Goal: Task Accomplishment & Management: Use online tool/utility

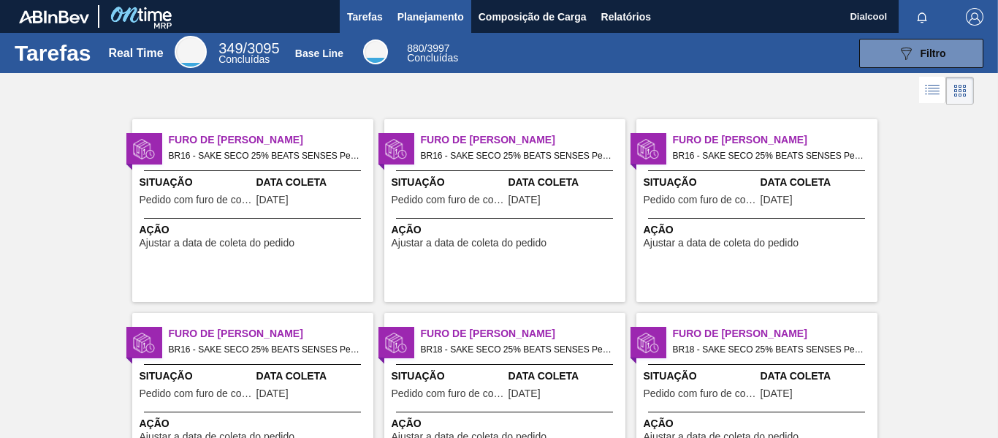
click at [445, 12] on span "Planejamento" at bounding box center [431, 17] width 67 height 18
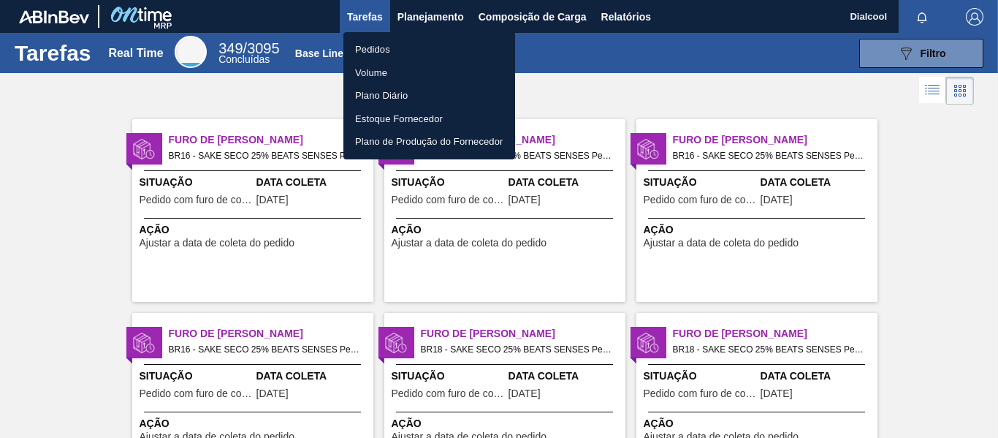
click at [411, 45] on li "Pedidos" at bounding box center [429, 49] width 172 height 23
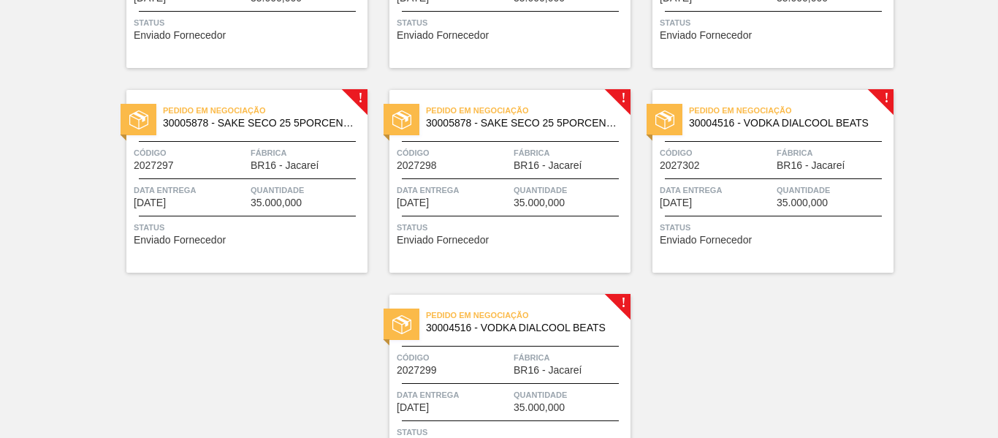
scroll to position [2180, 0]
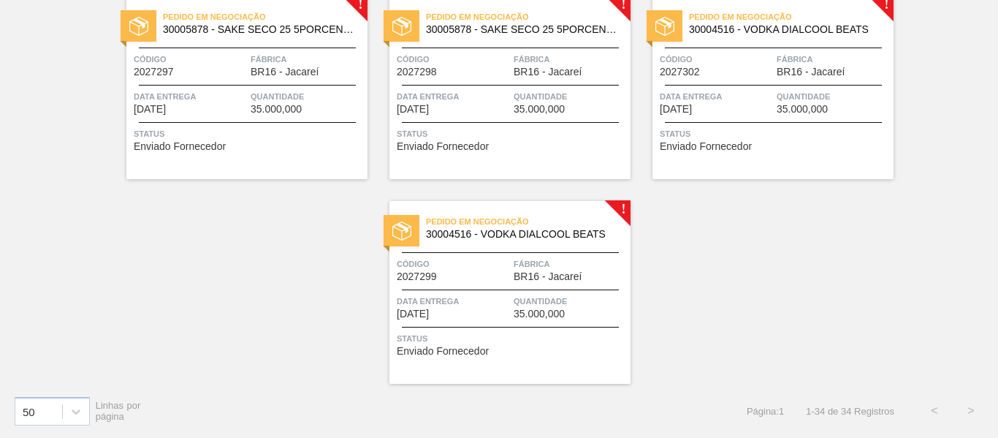
click at [540, 265] on span "Fábrica" at bounding box center [570, 264] width 113 height 15
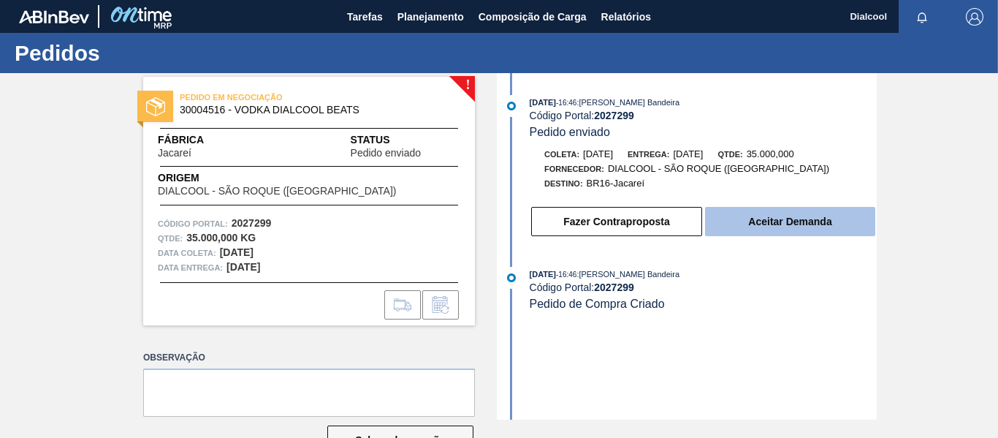
click at [803, 224] on button "Aceitar Demanda" at bounding box center [790, 221] width 170 height 29
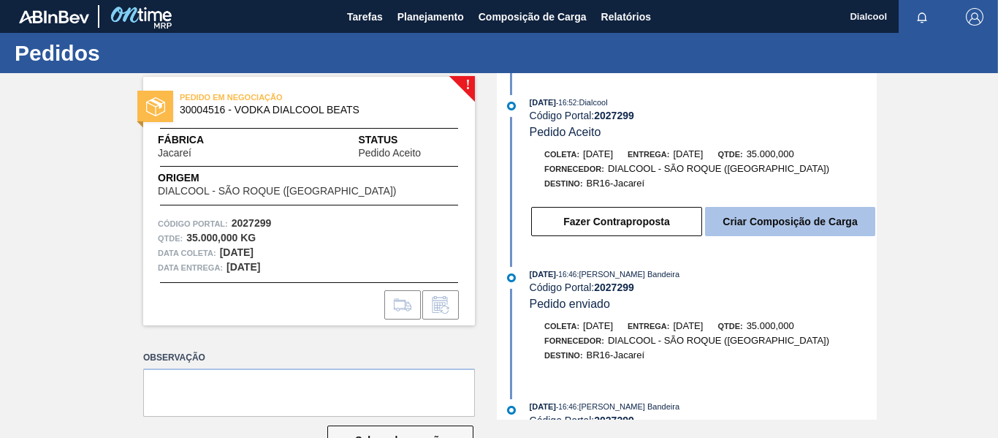
click at [809, 215] on button "Criar Composição de Carga" at bounding box center [790, 221] width 170 height 29
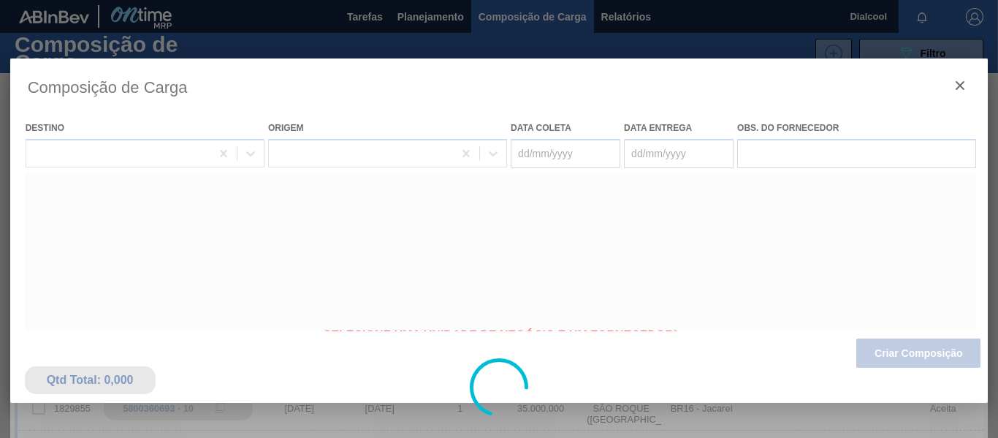
type coleta "[DATE]"
type entrega "[DATE]"
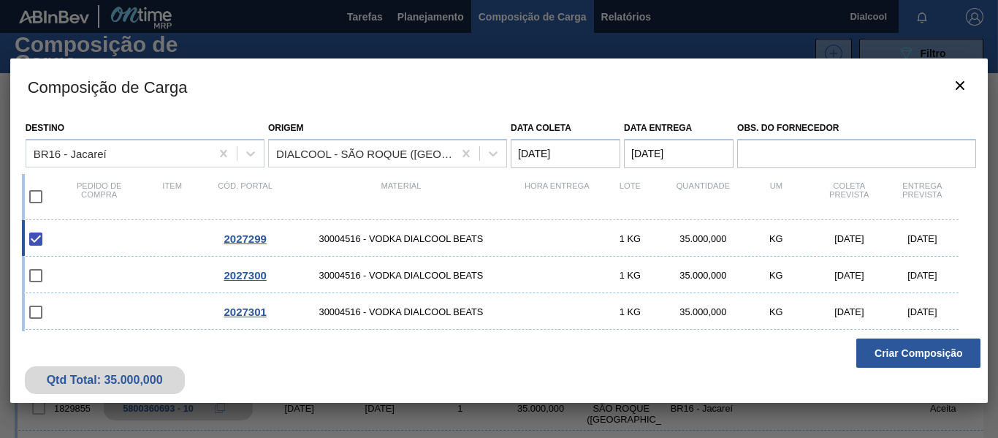
click at [913, 354] on button "Criar Composição" at bounding box center [918, 352] width 124 height 29
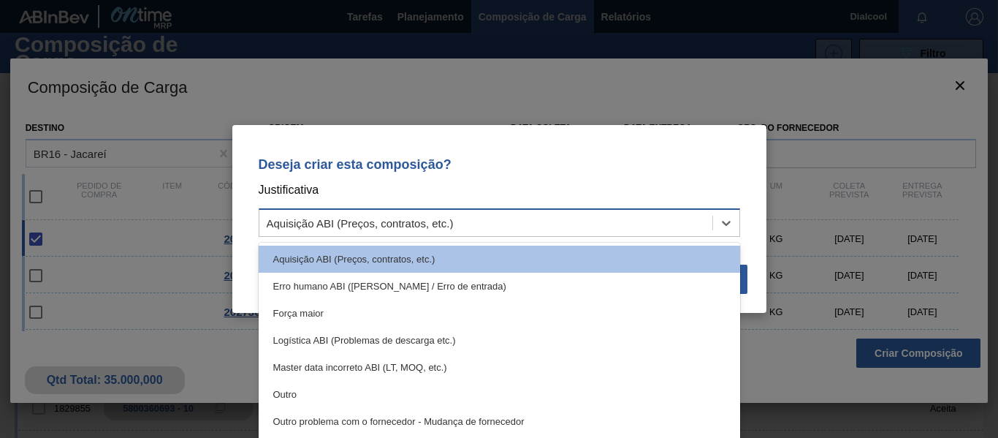
click at [575, 231] on div "Aquisição ABI (Preços, contratos, etc.)" at bounding box center [485, 223] width 453 height 21
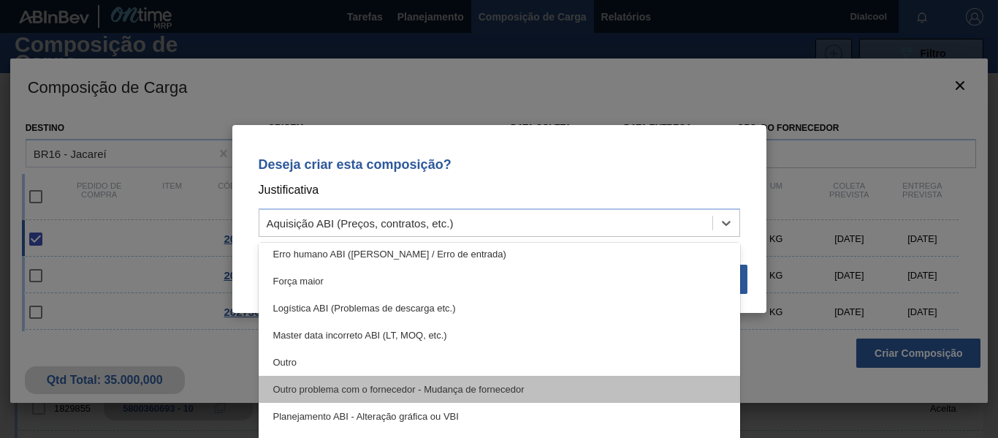
scroll to position [73, 0]
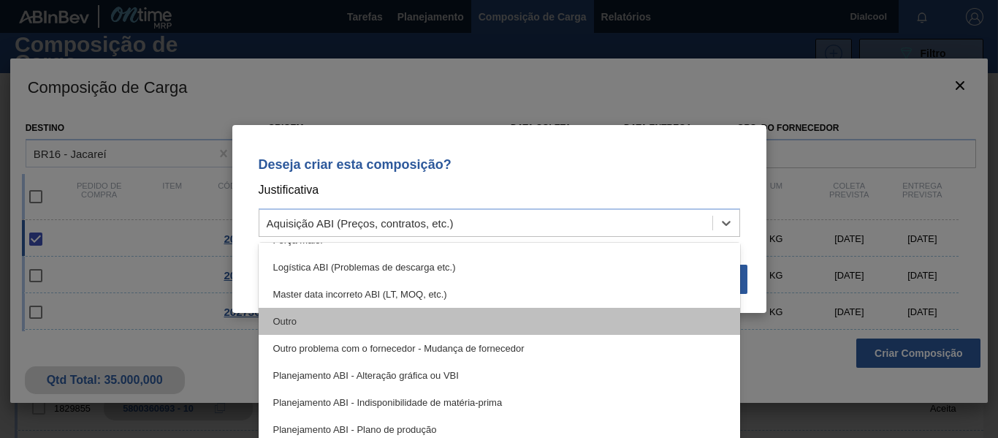
click at [446, 325] on div "Outro" at bounding box center [500, 321] width 482 height 27
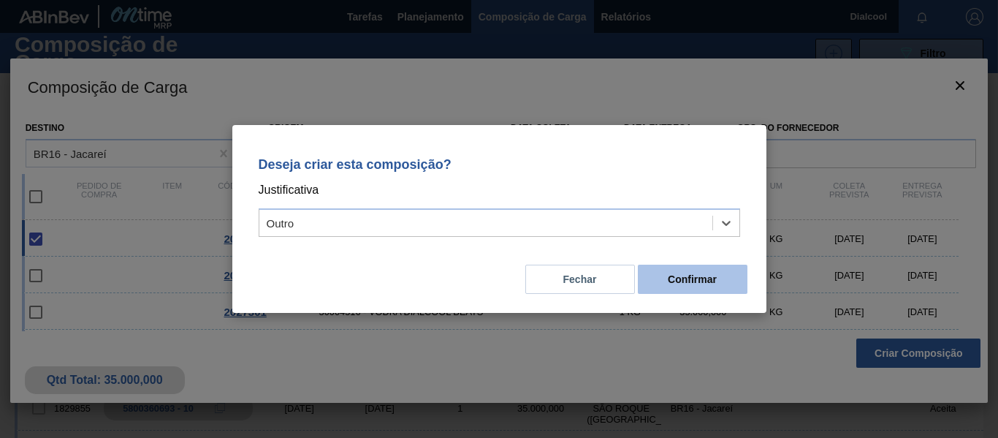
click at [732, 278] on button "Confirmar" at bounding box center [693, 279] width 110 height 29
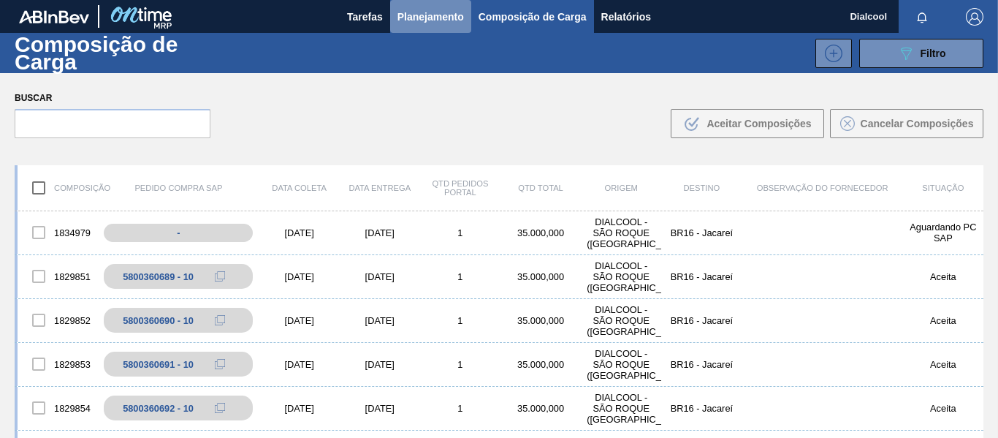
click at [419, 5] on button "Planejamento" at bounding box center [430, 16] width 81 height 33
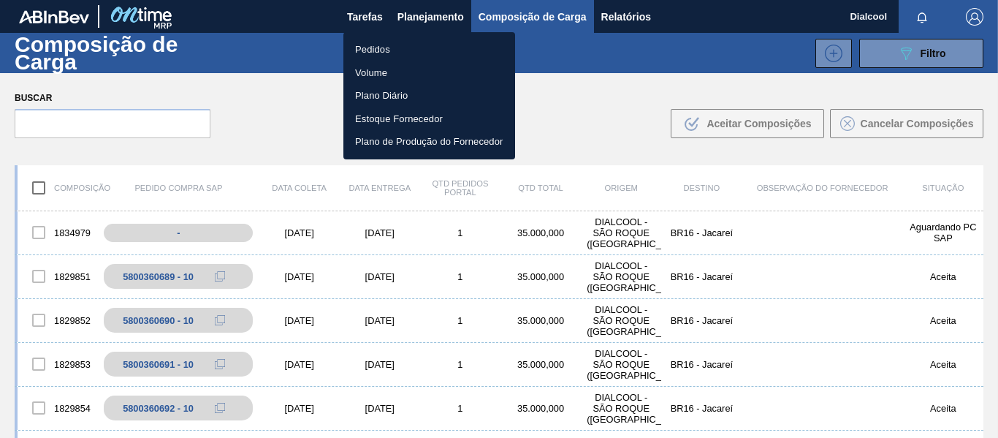
click at [424, 43] on li "Pedidos" at bounding box center [429, 49] width 172 height 23
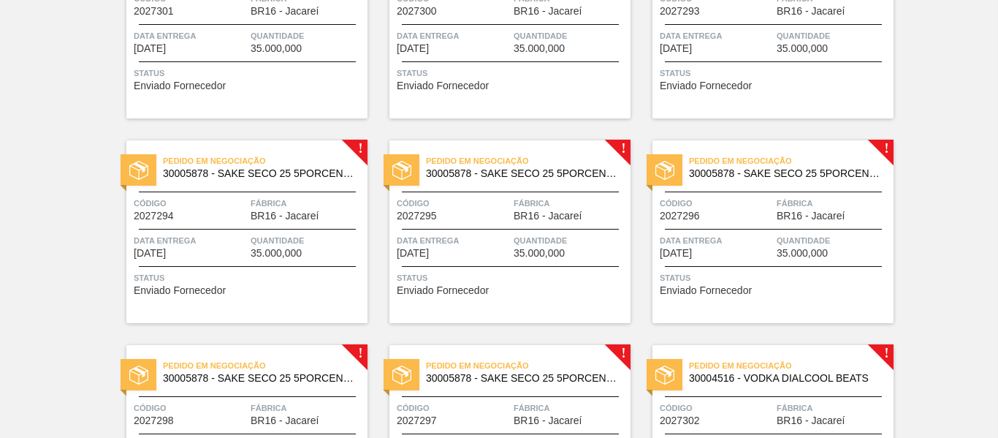
scroll to position [2180, 0]
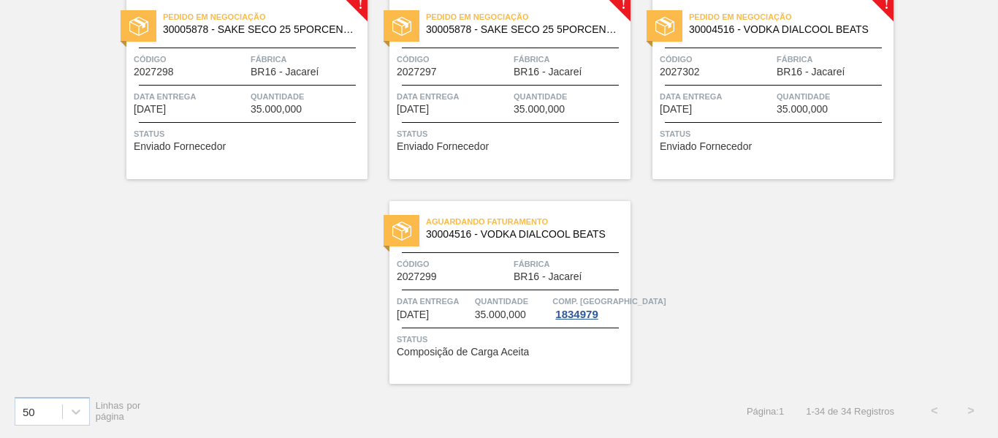
click at [506, 115] on div "Pedido em Negociação 30005878 - SAKE SECO 25 5PORCENTO Código 2027297 Fábrica B…" at bounding box center [510, 87] width 241 height 183
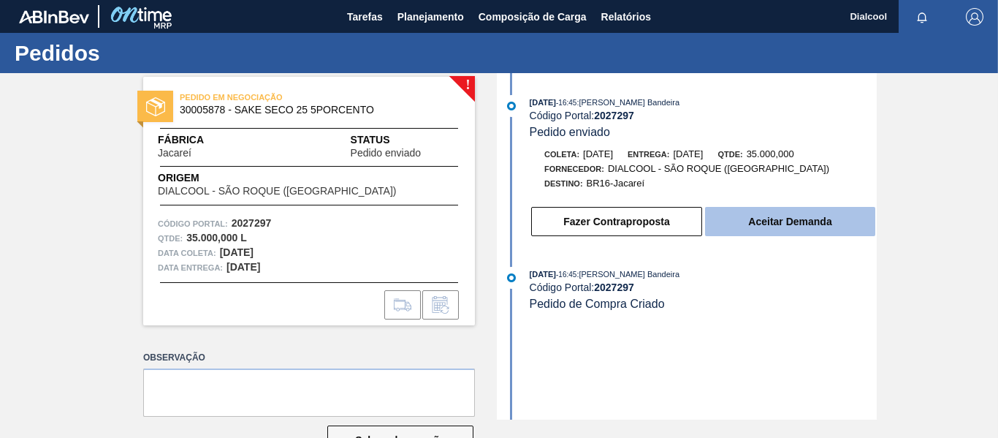
click at [796, 227] on button "Aceitar Demanda" at bounding box center [790, 221] width 170 height 29
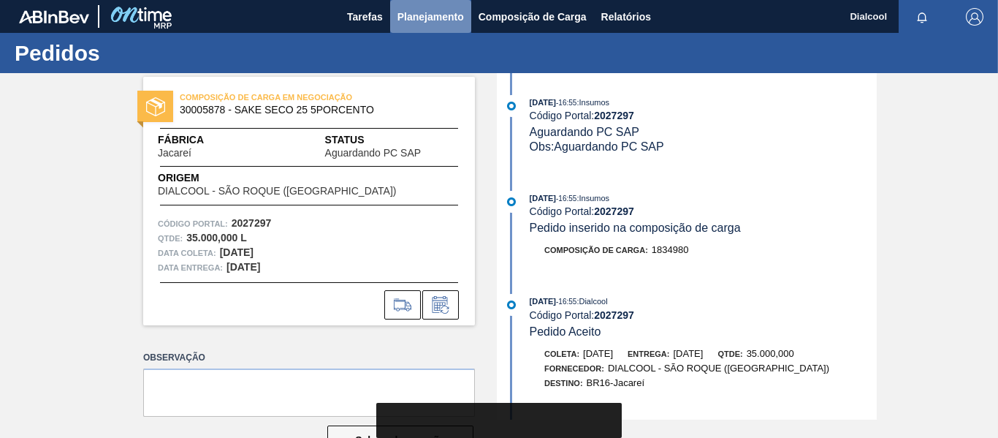
click at [441, 18] on span "Planejamento" at bounding box center [431, 17] width 67 height 18
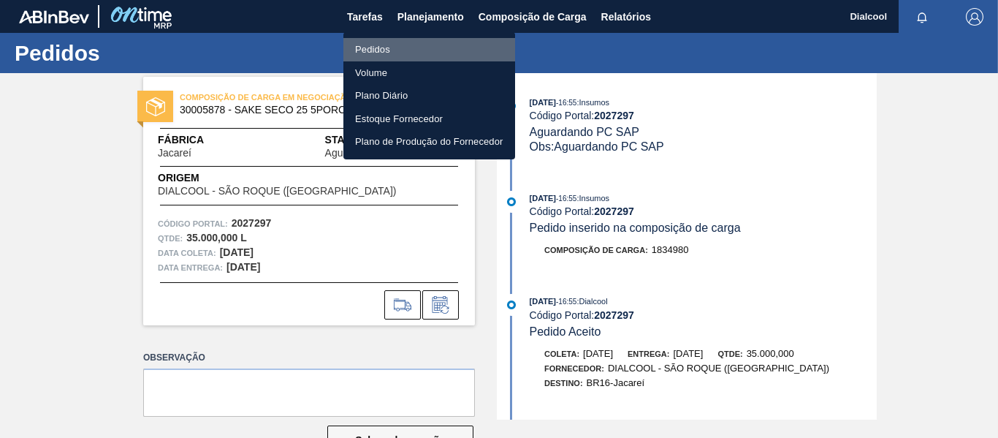
click at [435, 39] on li "Pedidos" at bounding box center [429, 49] width 172 height 23
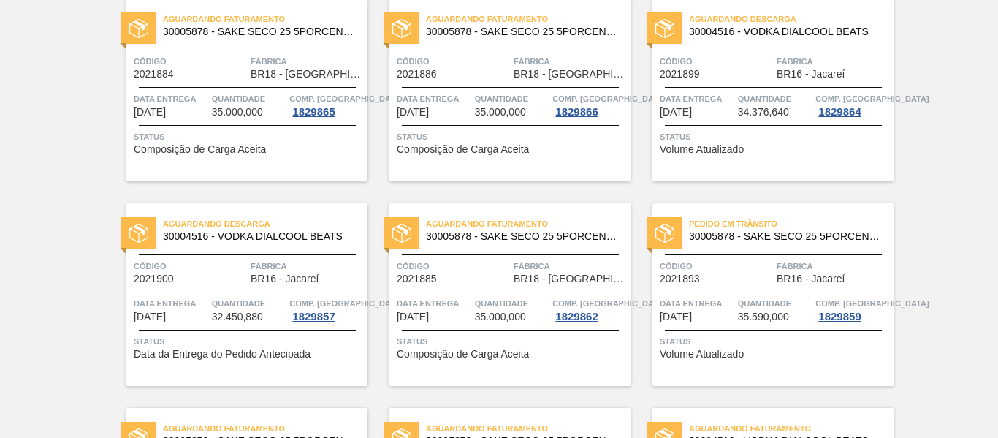
scroll to position [1462, 0]
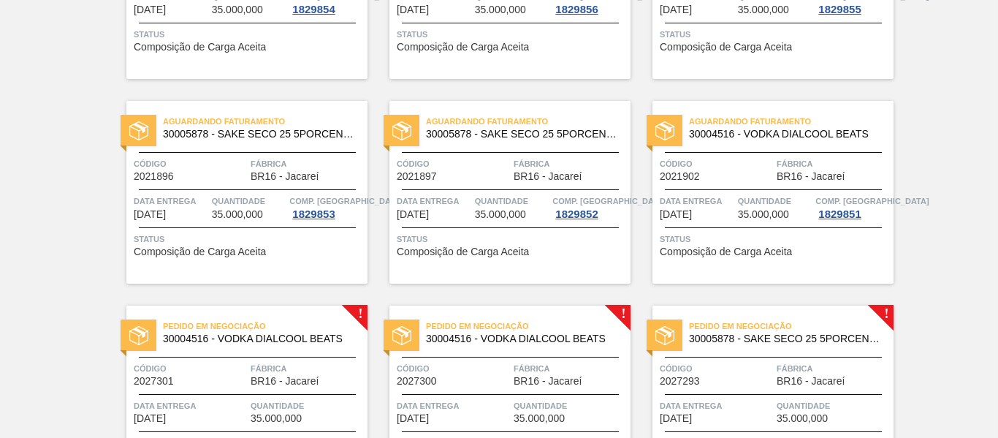
click at [236, 368] on span "Código" at bounding box center [190, 368] width 113 height 15
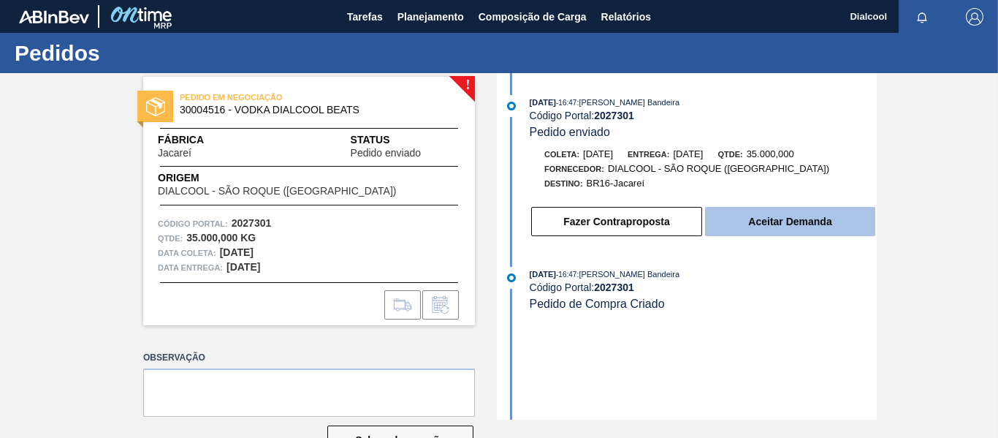
click at [769, 230] on button "Aceitar Demanda" at bounding box center [790, 221] width 170 height 29
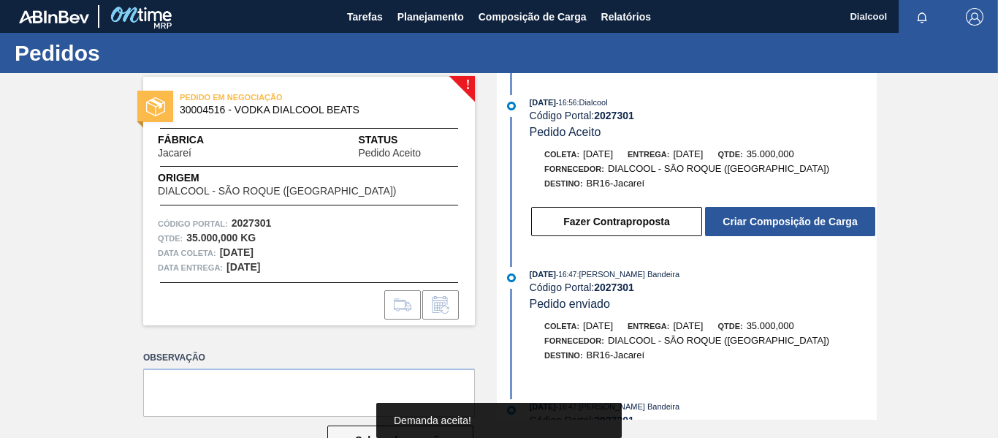
click at [769, 230] on button "Criar Composição de Carga" at bounding box center [790, 221] width 170 height 29
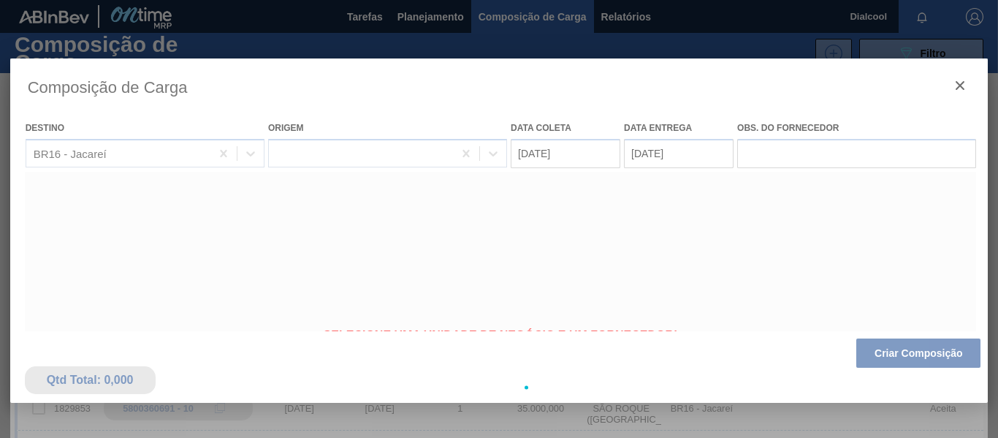
type coleta "[DATE]"
type entrega "[DATE]"
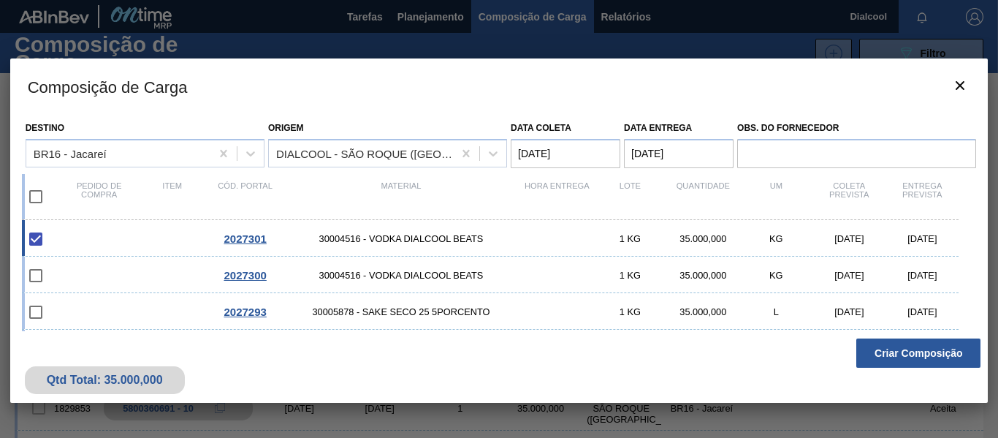
click at [953, 350] on button "Criar Composição" at bounding box center [918, 352] width 124 height 29
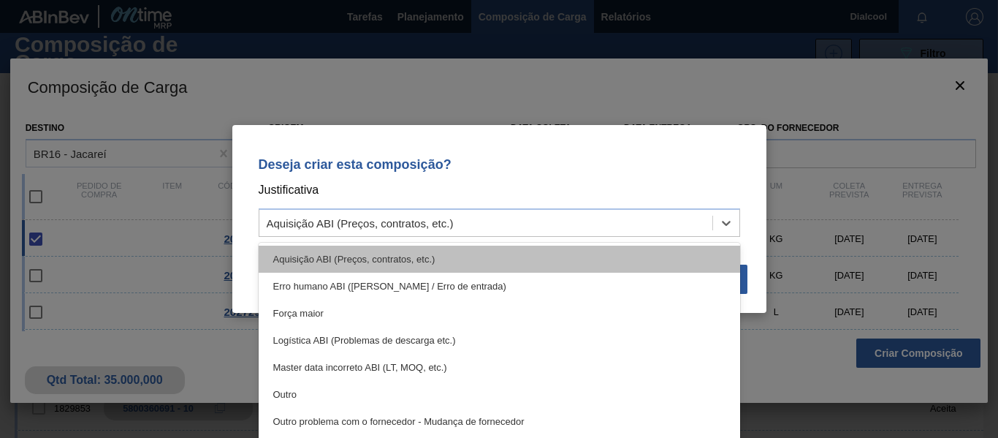
drag, startPoint x: 681, startPoint y: 228, endPoint x: 647, endPoint y: 261, distance: 47.6
click at [681, 227] on div "Aquisição ABI (Preços, contratos, etc.)" at bounding box center [485, 223] width 453 height 21
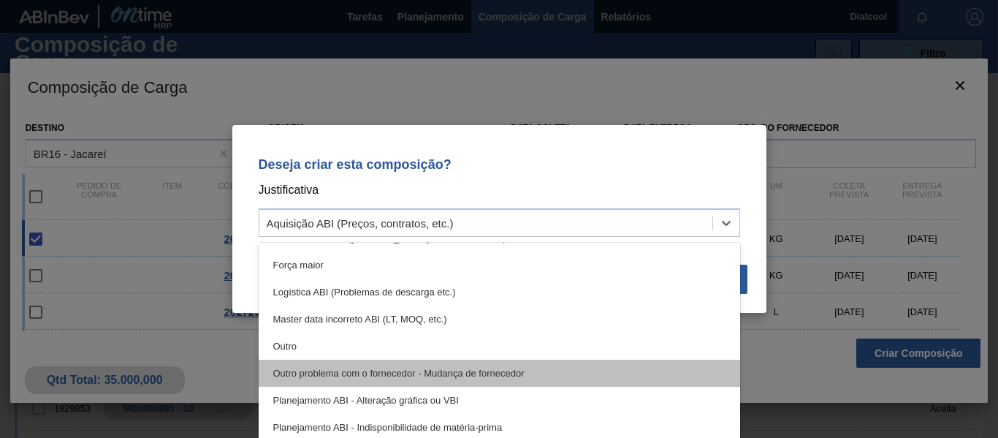
scroll to position [73, 0]
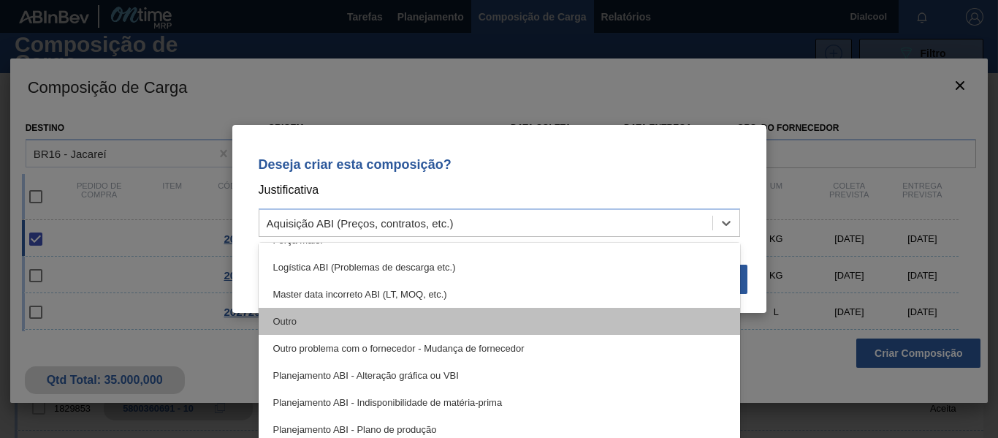
click at [410, 327] on div "Outro" at bounding box center [500, 321] width 482 height 27
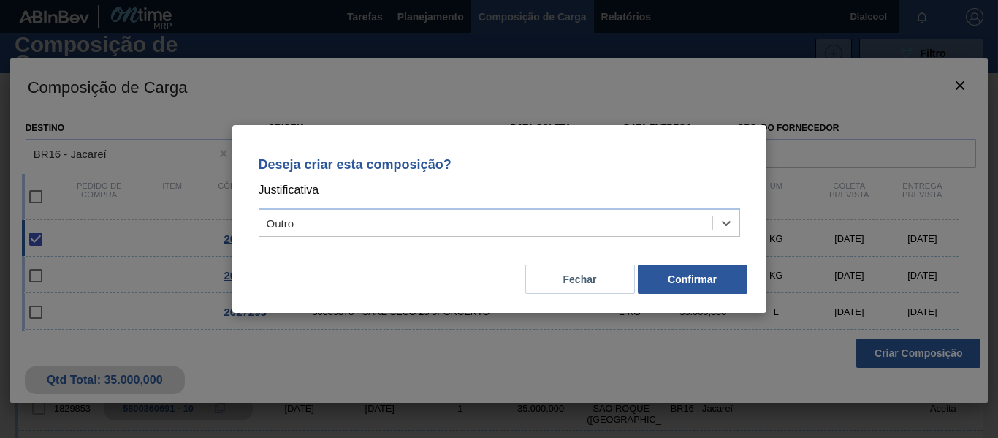
click at [736, 243] on div "Deseja criar esta composição? Justificativa option Outro, selected. Select is f…" at bounding box center [499, 194] width 499 height 103
click at [709, 276] on button "Confirmar" at bounding box center [693, 279] width 110 height 29
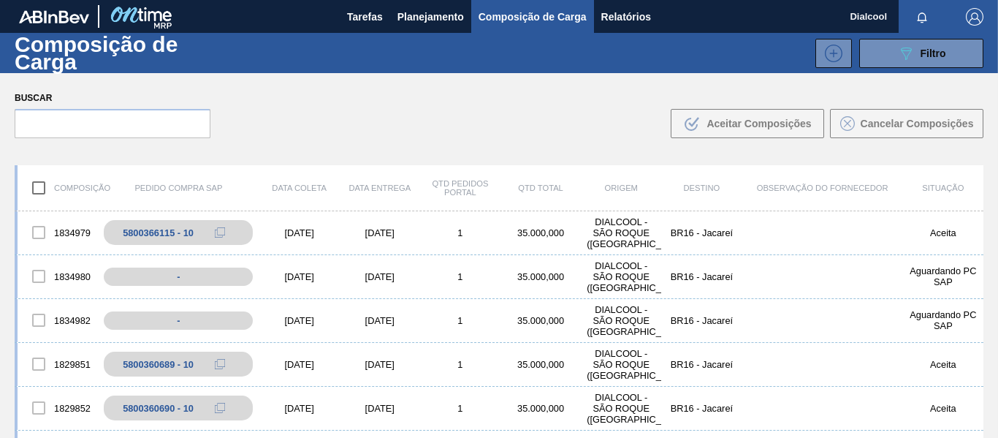
click at [419, 20] on span "Planejamento" at bounding box center [431, 17] width 67 height 18
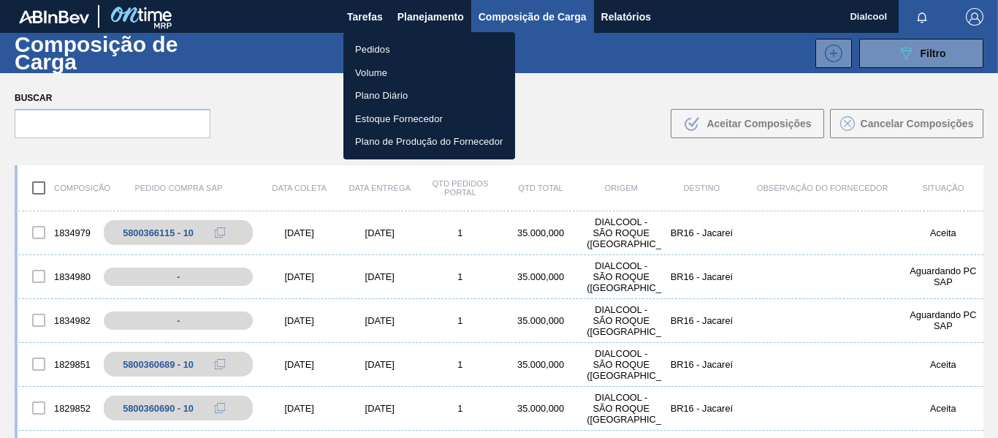
click at [434, 53] on li "Pedidos" at bounding box center [429, 49] width 172 height 23
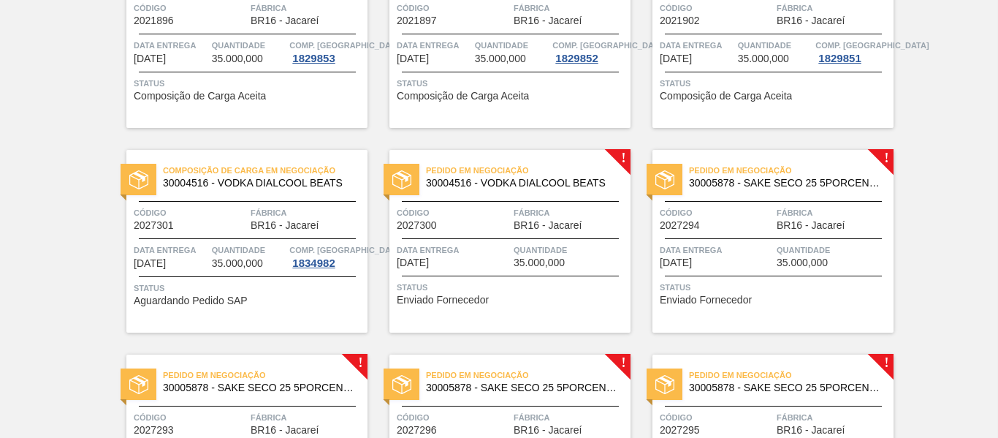
scroll to position [1754, 0]
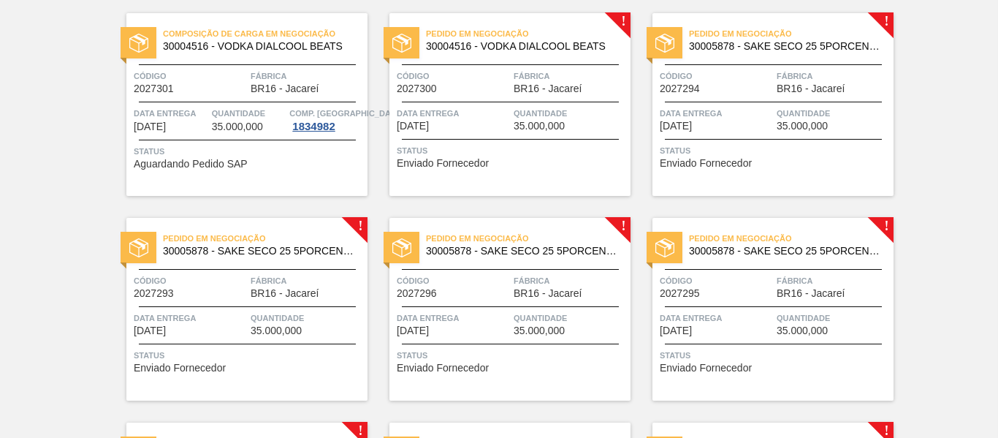
click at [501, 116] on span "Data entrega" at bounding box center [453, 113] width 113 height 15
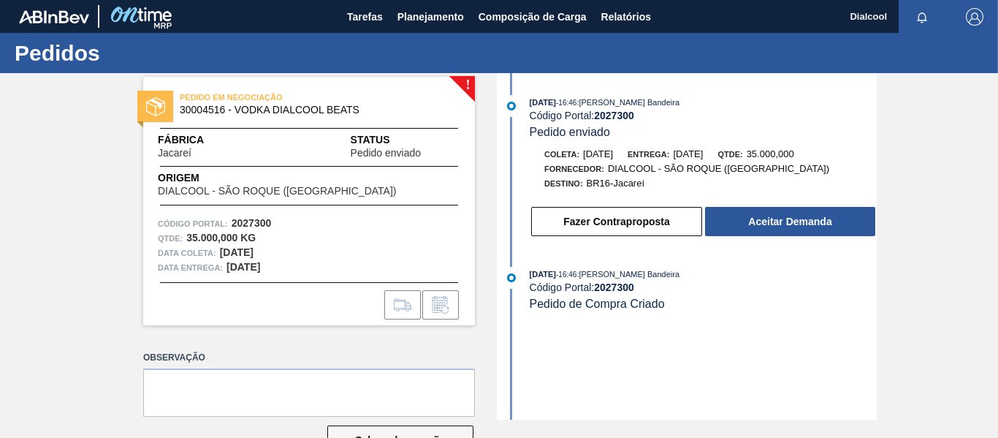
click at [776, 216] on button "Aceitar Demanda" at bounding box center [790, 221] width 170 height 29
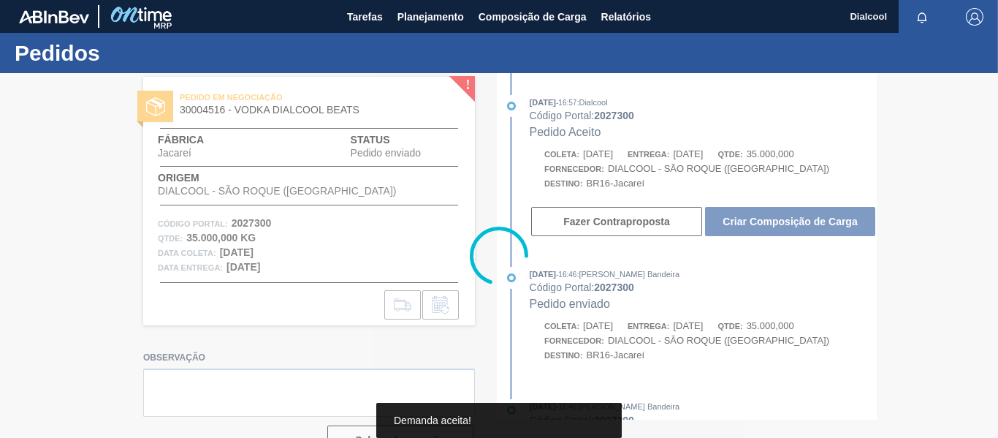
click at [776, 216] on div at bounding box center [499, 255] width 998 height 365
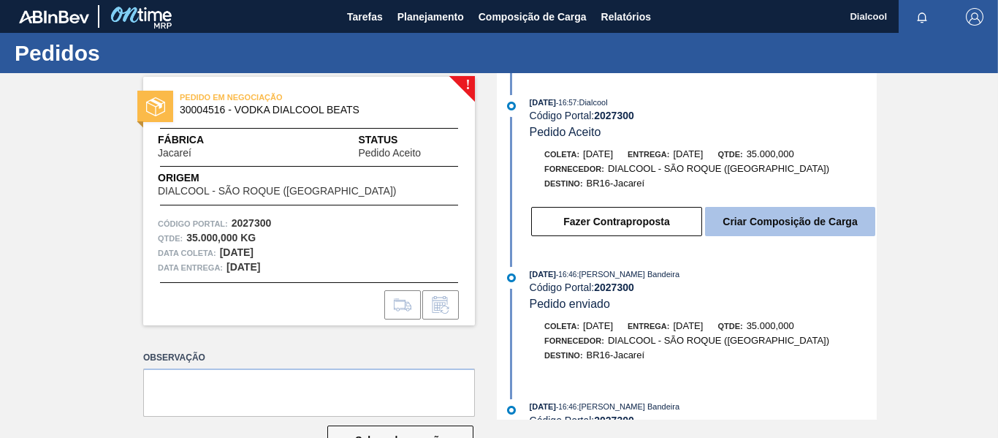
click at [784, 224] on button "Criar Composição de Carga" at bounding box center [790, 221] width 170 height 29
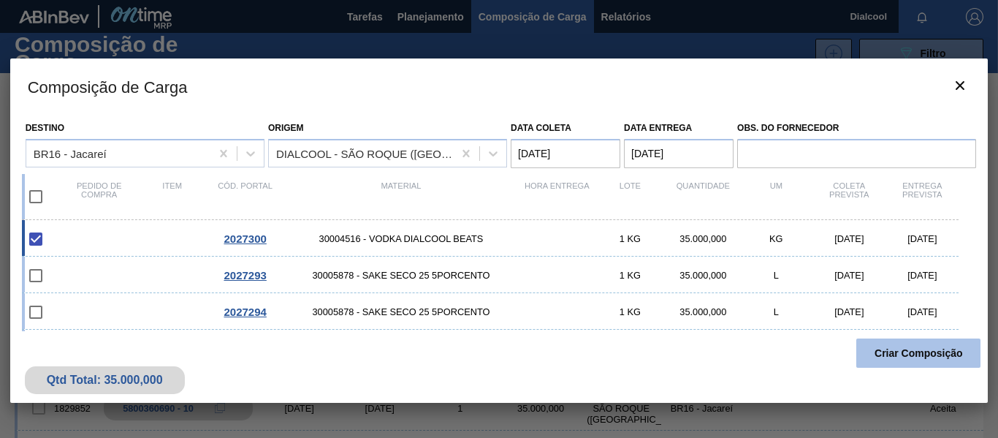
click at [933, 353] on button "Criar Composição" at bounding box center [918, 352] width 124 height 29
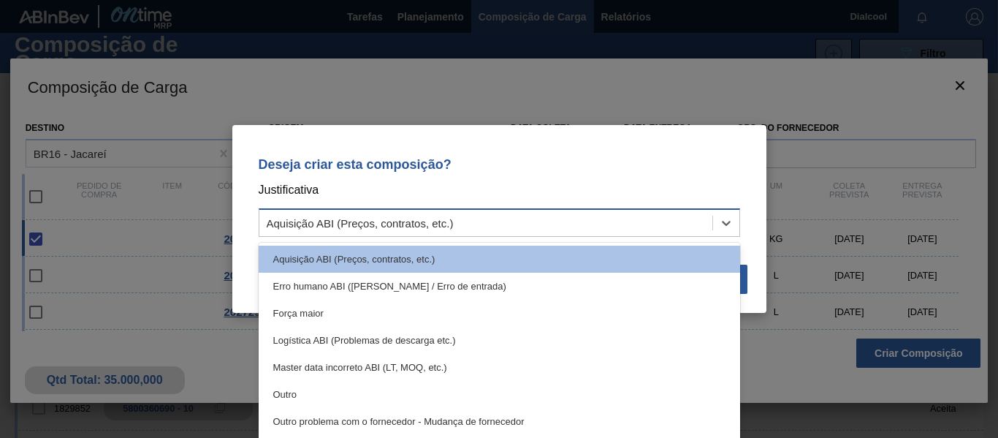
click at [652, 226] on div "Aquisição ABI (Preços, contratos, etc.)" at bounding box center [485, 223] width 453 height 21
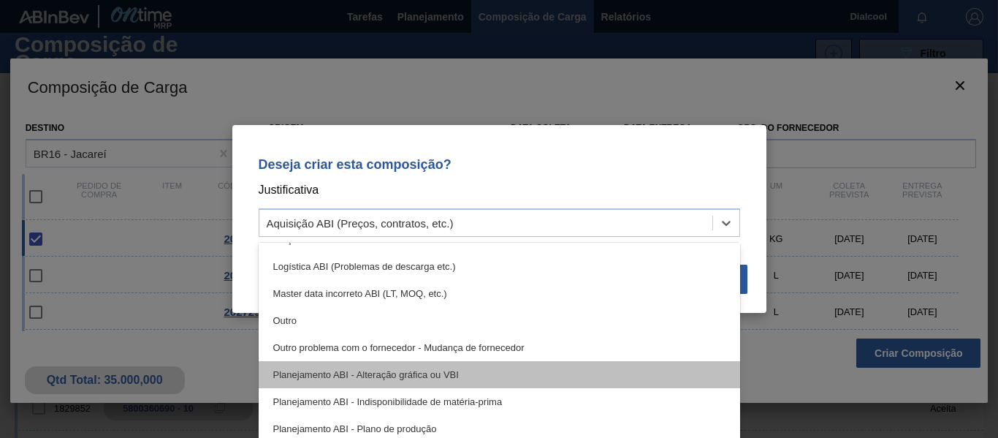
scroll to position [146, 0]
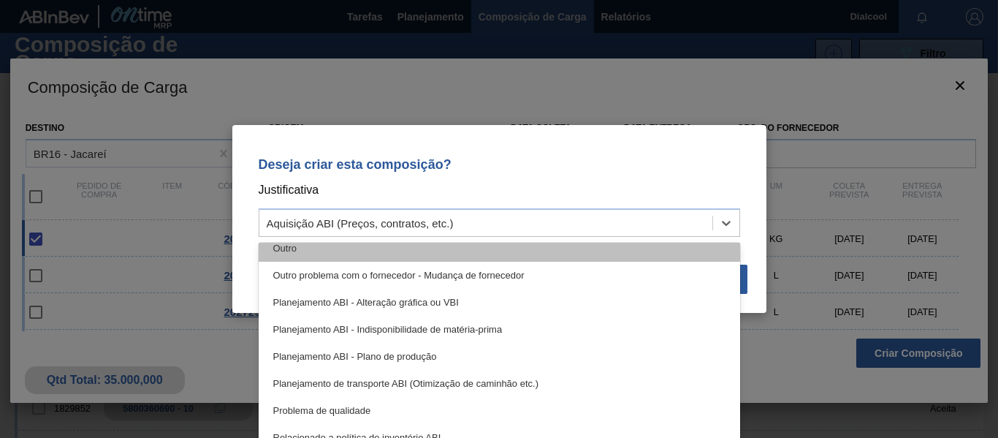
click at [320, 257] on div "Outro" at bounding box center [500, 248] width 482 height 27
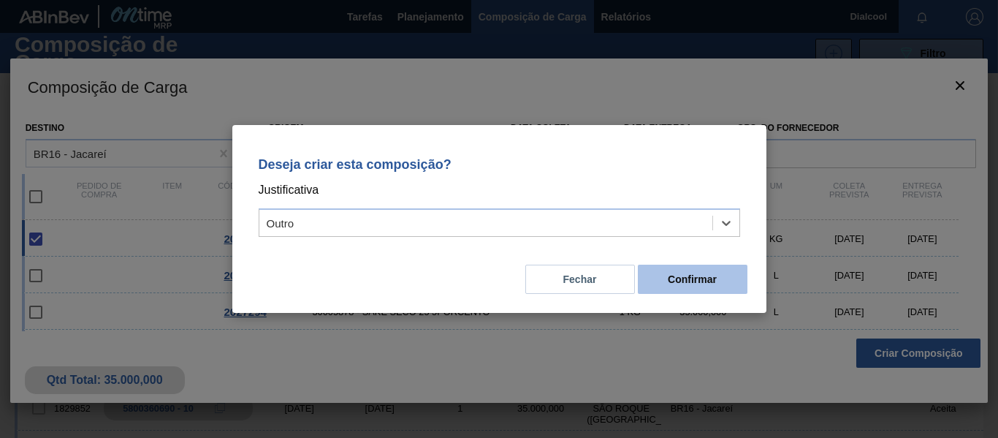
click at [713, 286] on button "Confirmar" at bounding box center [693, 279] width 110 height 29
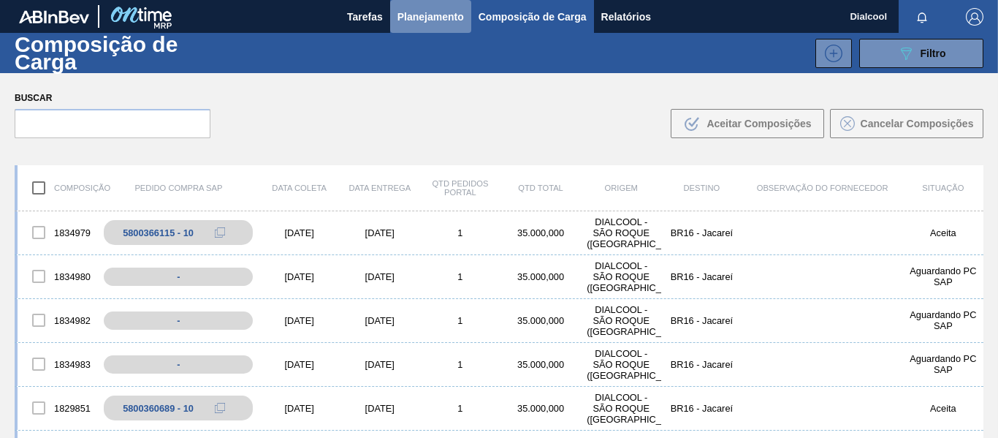
click at [411, 18] on span "Planejamento" at bounding box center [431, 17] width 67 height 18
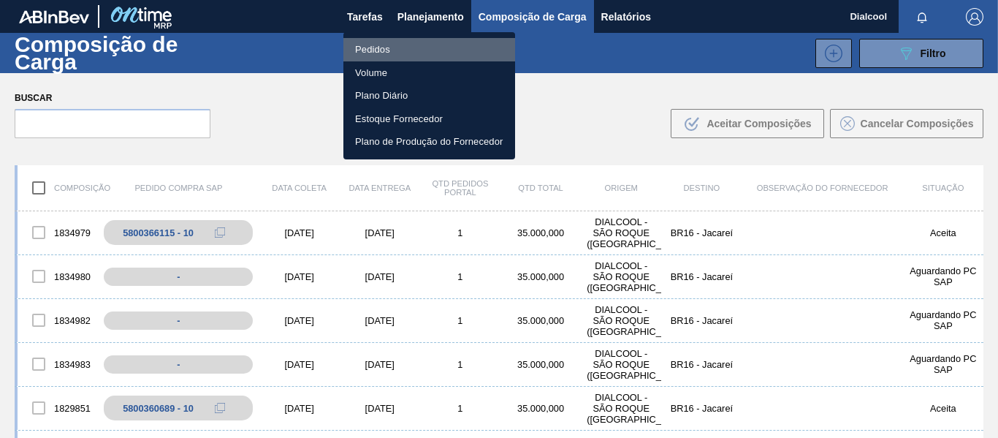
click at [421, 48] on li "Pedidos" at bounding box center [429, 49] width 172 height 23
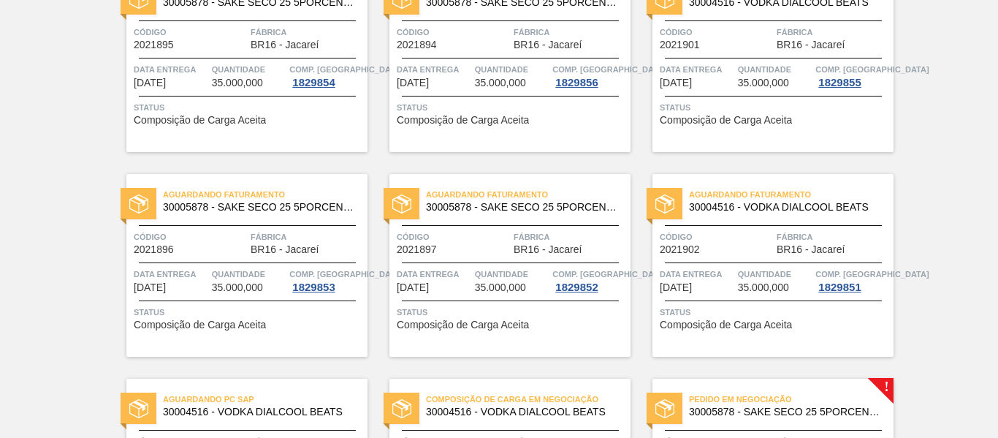
scroll to position [1827, 0]
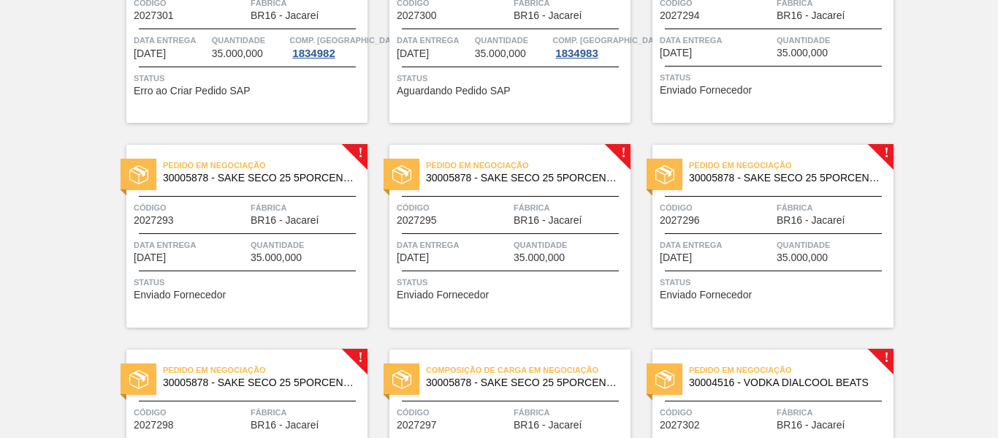
click at [237, 201] on span "Código" at bounding box center [190, 207] width 113 height 15
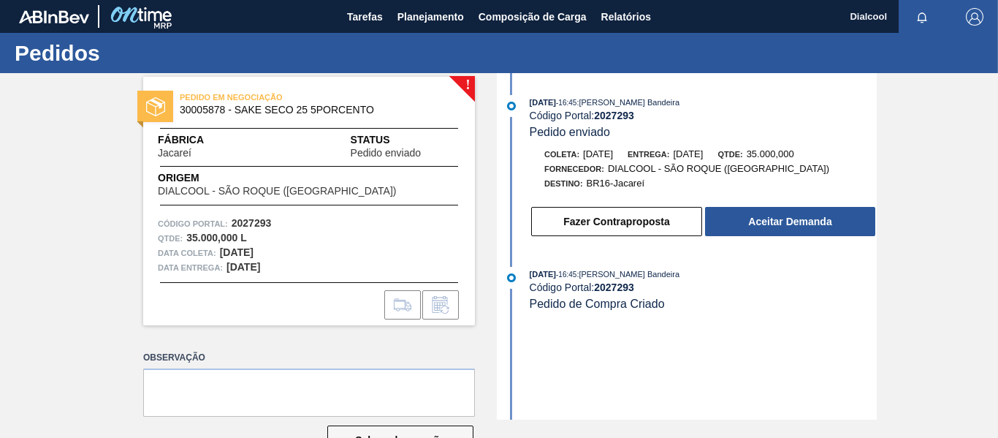
click at [777, 216] on button "Aceitar Demanda" at bounding box center [790, 221] width 170 height 29
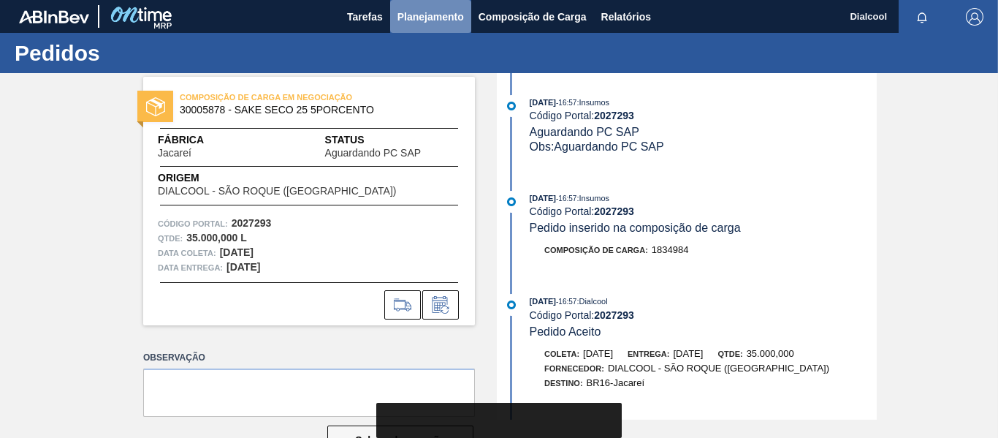
click at [432, 10] on span "Planejamento" at bounding box center [431, 17] width 67 height 18
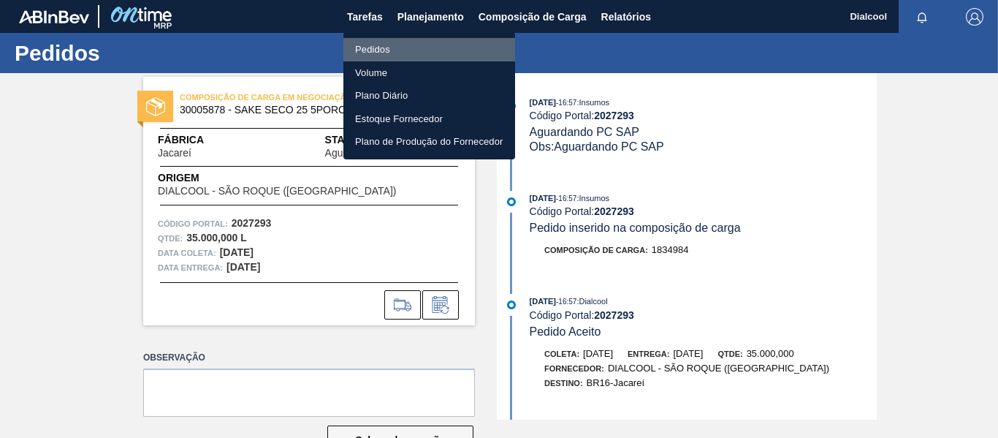
click at [426, 53] on li "Pedidos" at bounding box center [429, 49] width 172 height 23
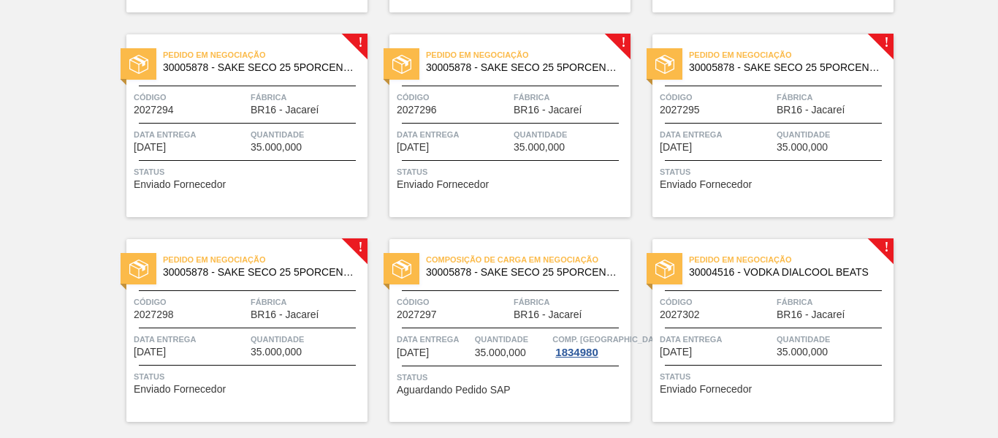
scroll to position [1754, 0]
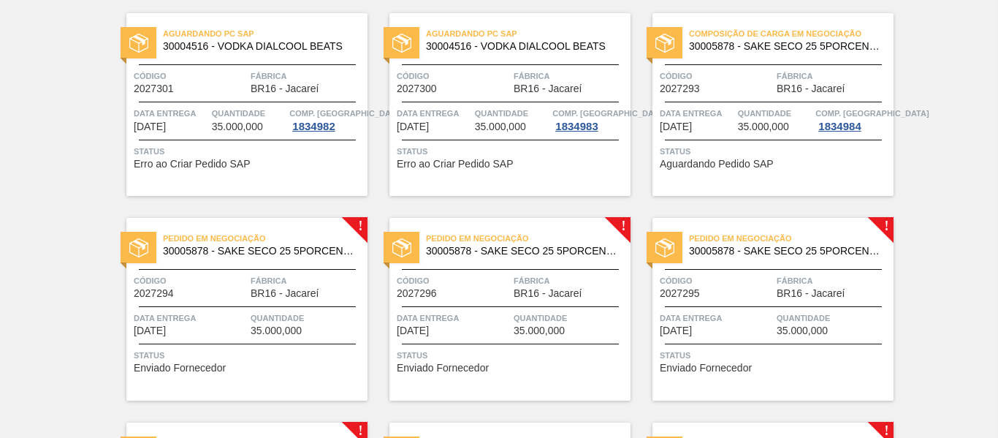
click at [289, 262] on div "Pedido em Negociação 30005878 - SAKE SECO 25 5PORCENTO Código 2027294 Fábrica B…" at bounding box center [246, 309] width 241 height 183
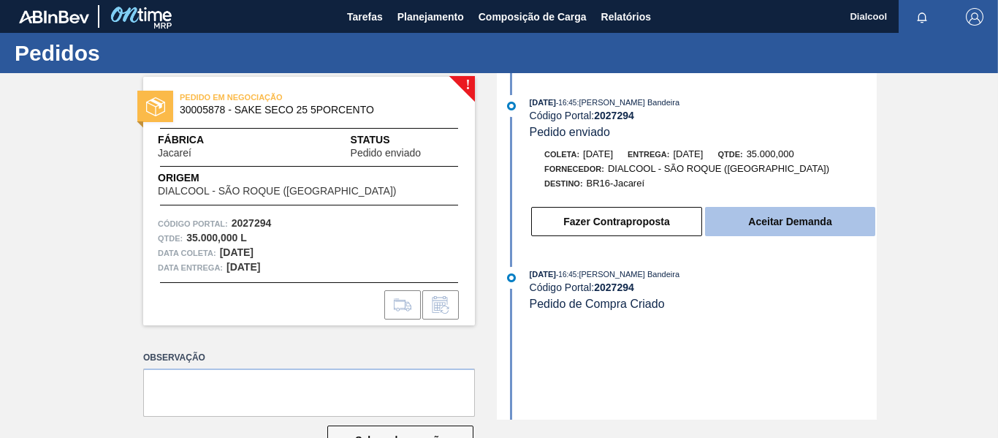
click at [756, 224] on button "Aceitar Demanda" at bounding box center [790, 221] width 170 height 29
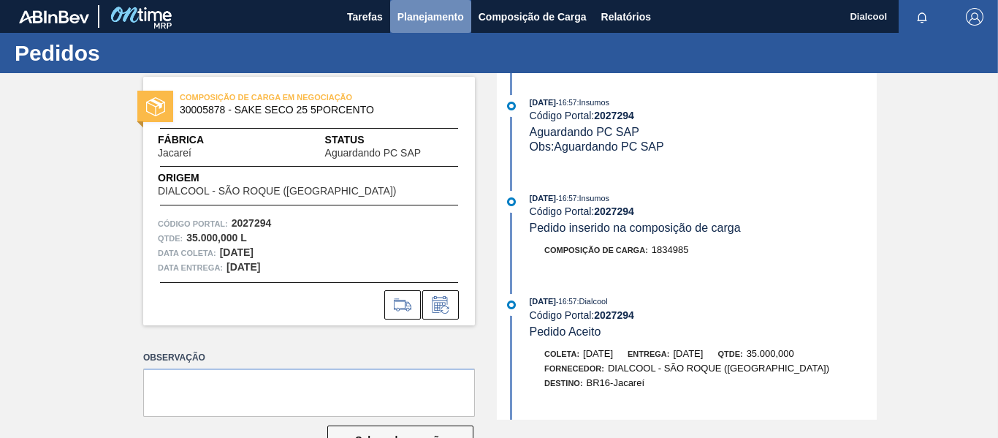
click at [437, 14] on span "Planejamento" at bounding box center [431, 17] width 67 height 18
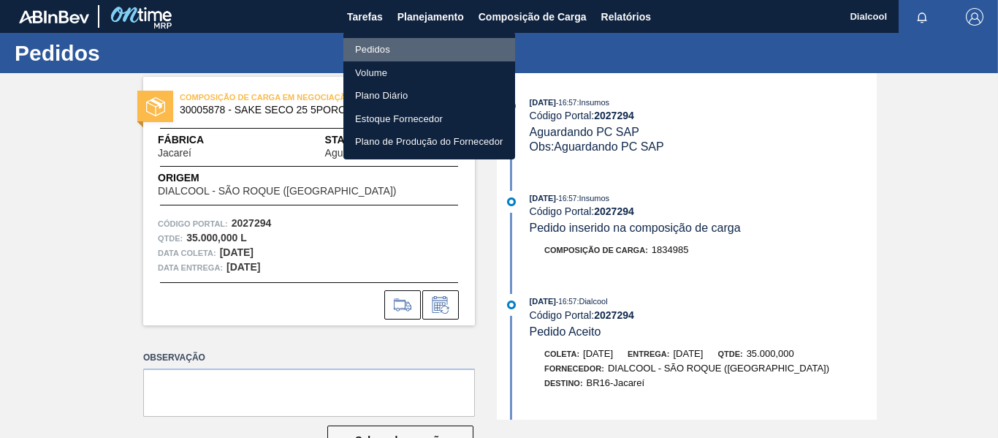
click at [390, 49] on li "Pedidos" at bounding box center [429, 49] width 172 height 23
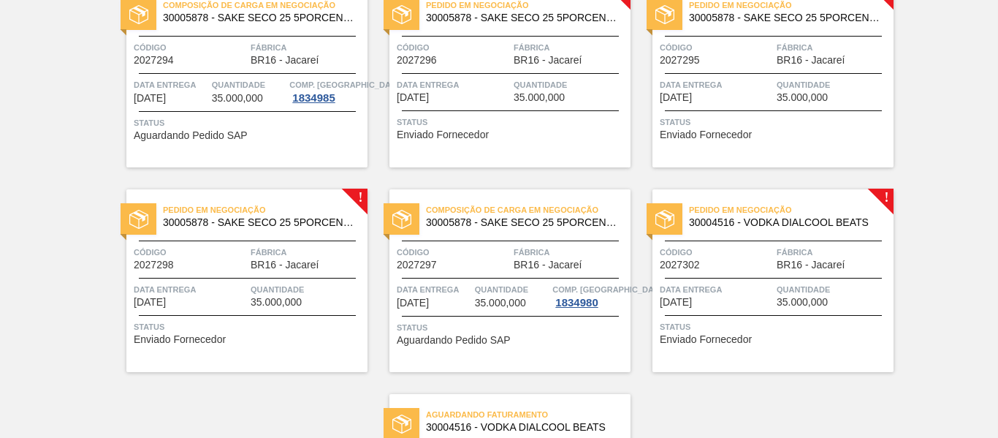
scroll to position [1815, 0]
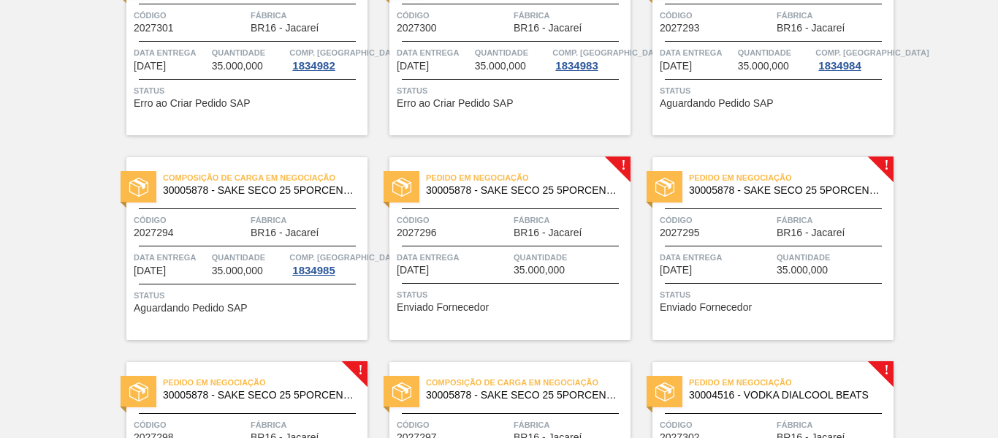
click at [597, 209] on div "Pedido em Negociação 30005878 - SAKE SECO 25 5PORCENTO Código 2027296 Fábrica B…" at bounding box center [510, 248] width 241 height 183
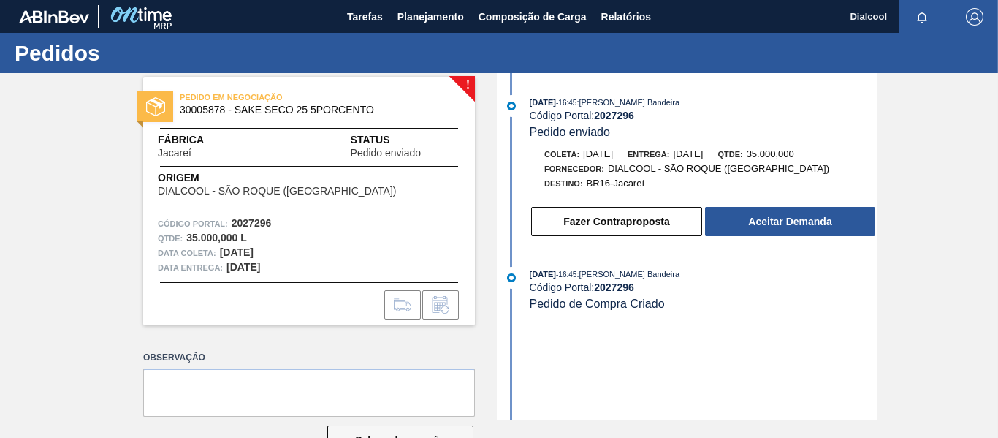
click at [925, 127] on div "! PEDIDO EM NEGOCIAÇÃO 30005878 - SAKE SECO 25 5PORCENTO Fábrica Jacareí Status…" at bounding box center [499, 246] width 998 height 346
click at [839, 243] on div "[DATE] 16:45 : [PERSON_NAME] Bandeira Código Portal: 2027296 Pedido enviado Col…" at bounding box center [689, 170] width 376 height 150
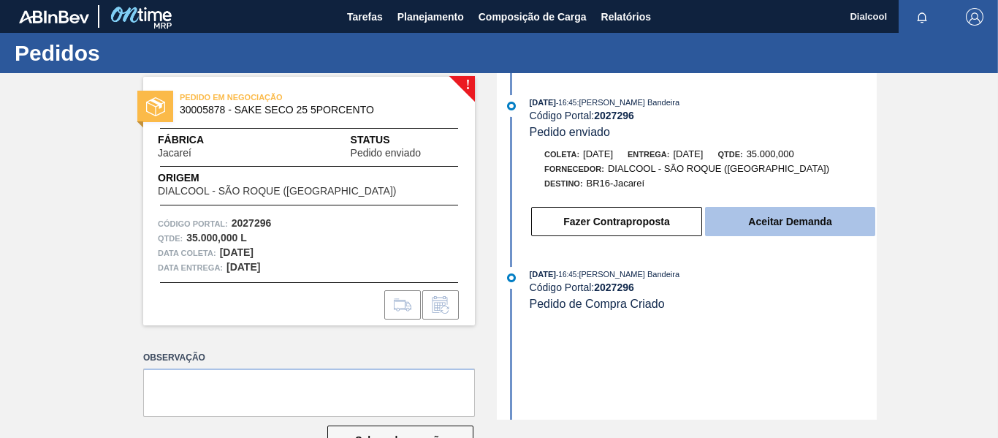
click at [838, 220] on button "Aceitar Demanda" at bounding box center [790, 221] width 170 height 29
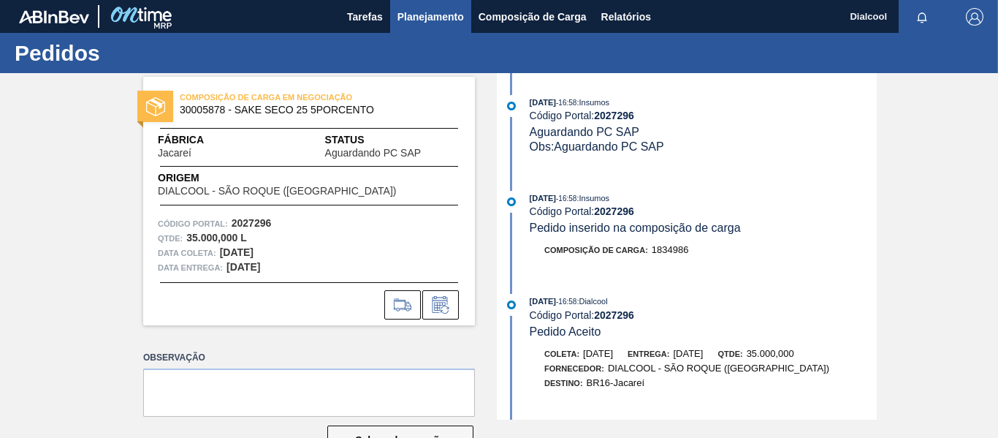
click at [430, 14] on span "Planejamento" at bounding box center [431, 17] width 67 height 18
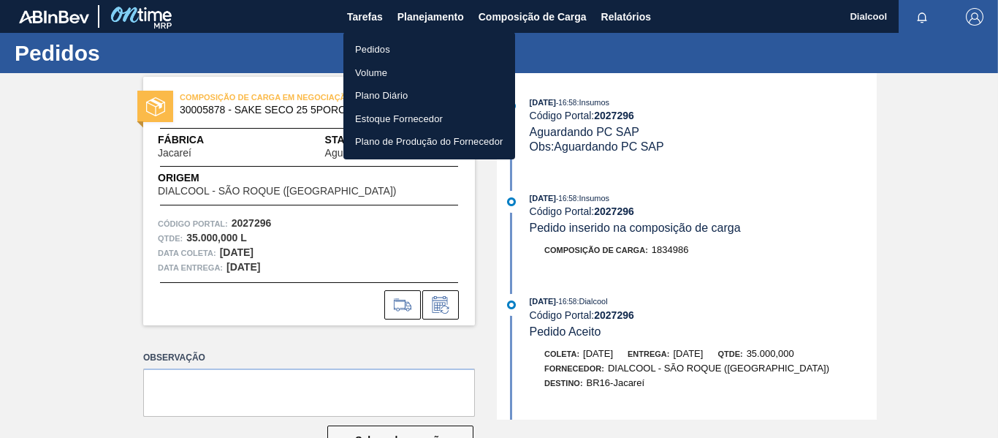
click at [414, 47] on li "Pedidos" at bounding box center [429, 49] width 172 height 23
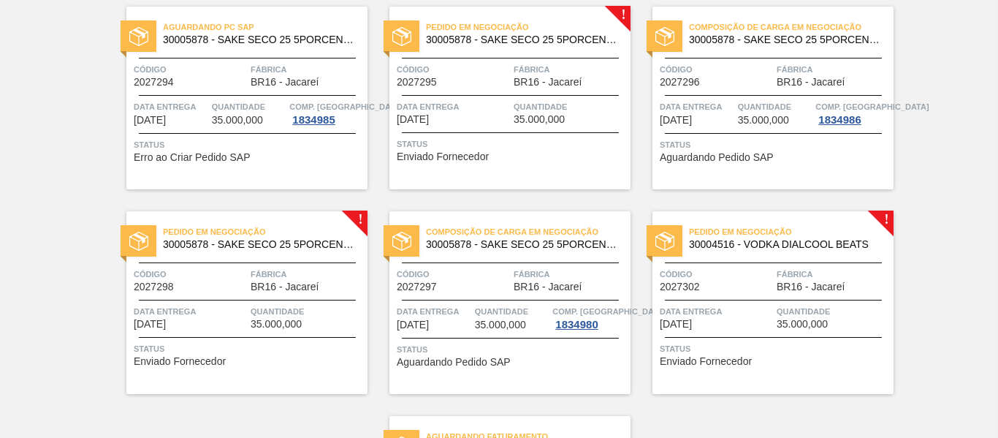
scroll to position [1961, 0]
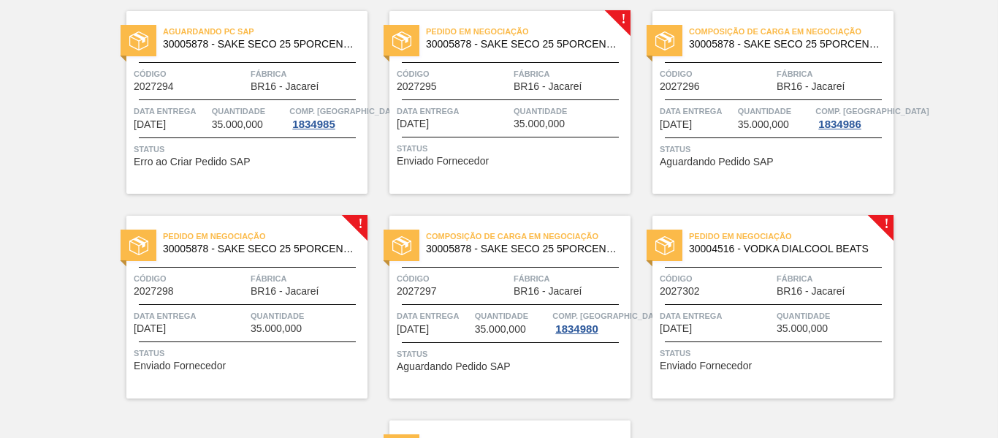
click at [537, 137] on div at bounding box center [510, 137] width 217 height 1
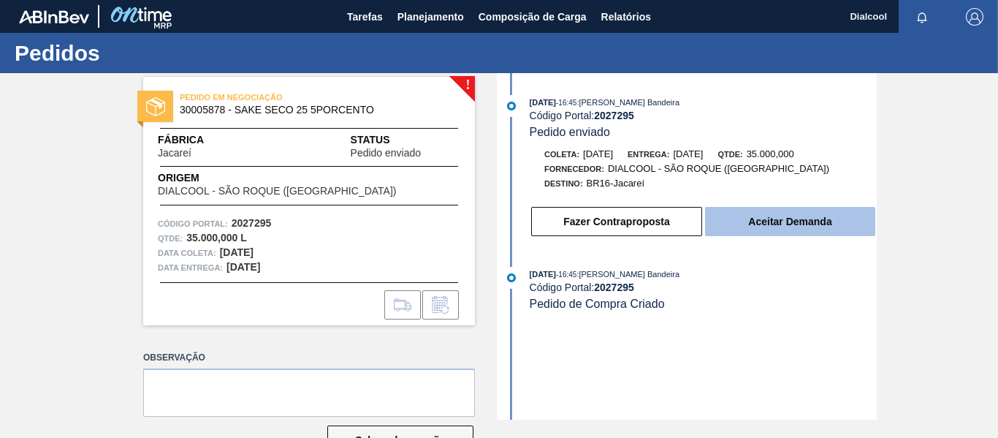
click at [770, 223] on button "Aceitar Demanda" at bounding box center [790, 221] width 170 height 29
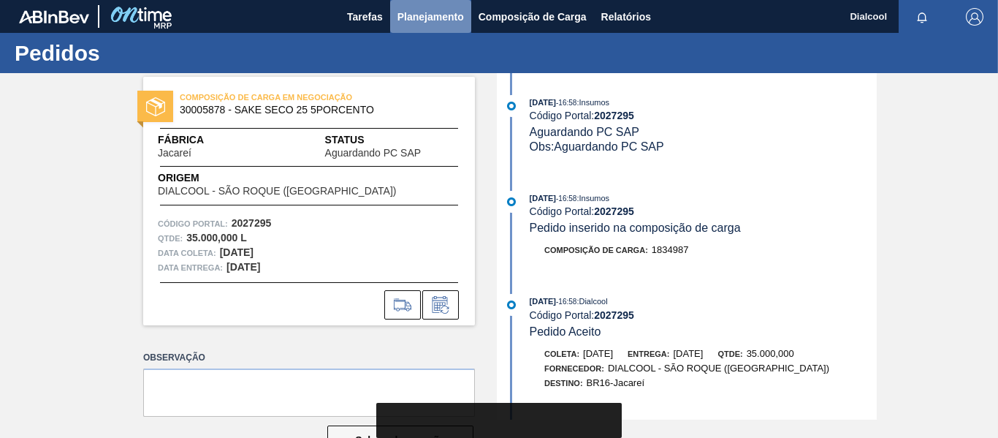
click at [440, 18] on span "Planejamento" at bounding box center [431, 17] width 67 height 18
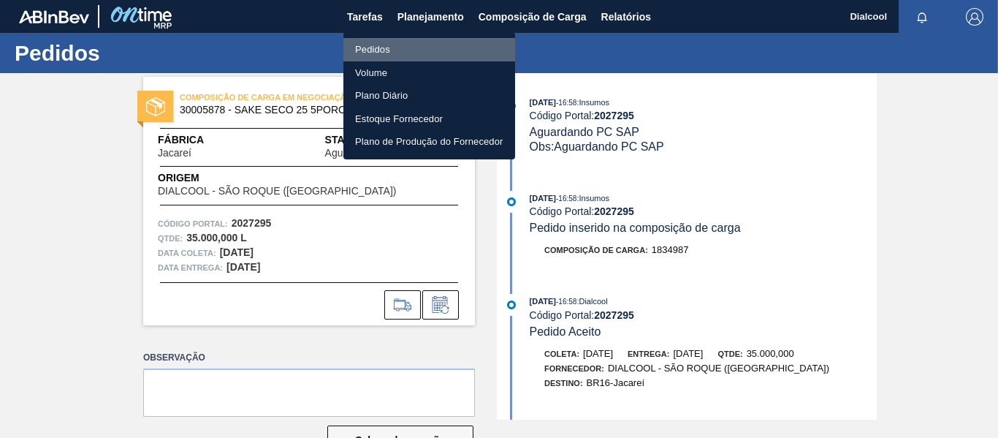
drag, startPoint x: 430, startPoint y: 50, endPoint x: 462, endPoint y: 53, distance: 32.3
click at [430, 49] on li "Pedidos" at bounding box center [429, 49] width 172 height 23
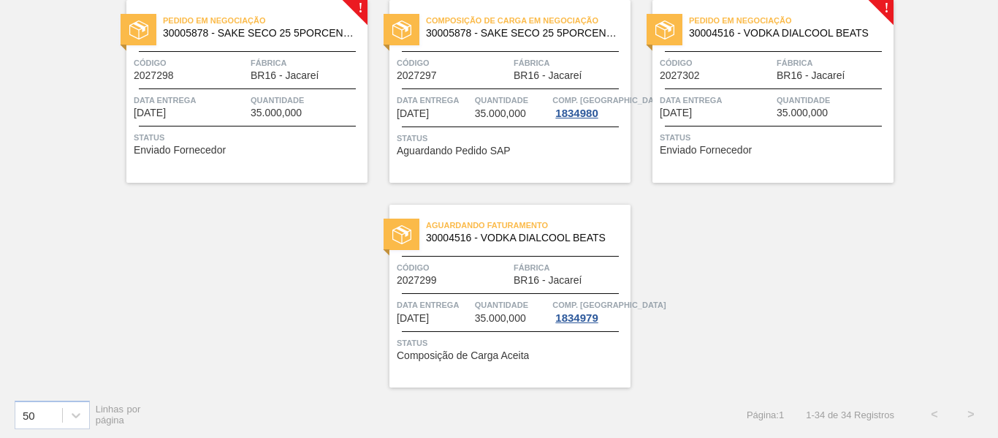
scroll to position [2180, 0]
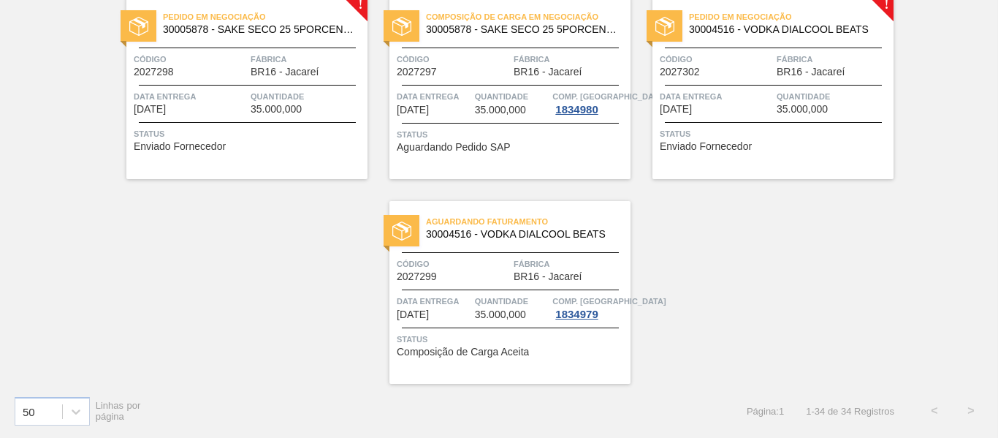
click at [280, 120] on div "Pedido em Negociação 30005878 - SAKE SECO 25 5PORCENTO Código 2027298 Fábrica B…" at bounding box center [246, 87] width 241 height 183
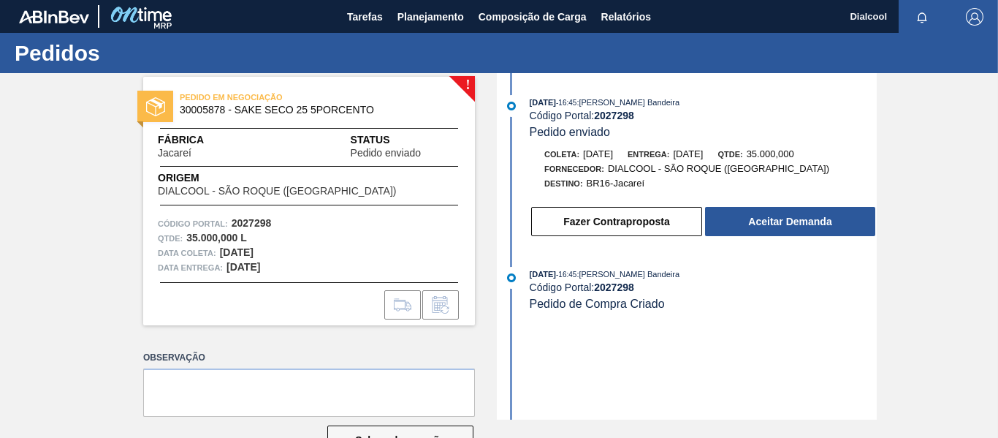
click at [728, 224] on button "Aceitar Demanda" at bounding box center [790, 221] width 170 height 29
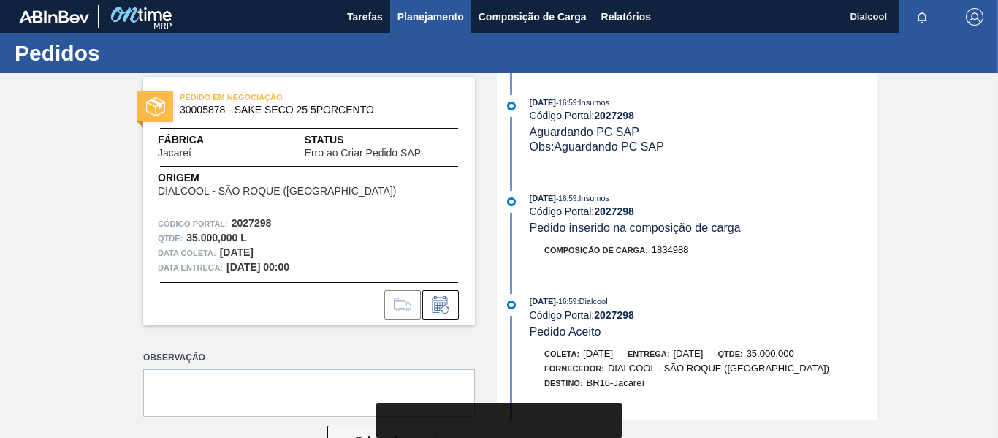
click at [430, 15] on span "Planejamento" at bounding box center [431, 17] width 67 height 18
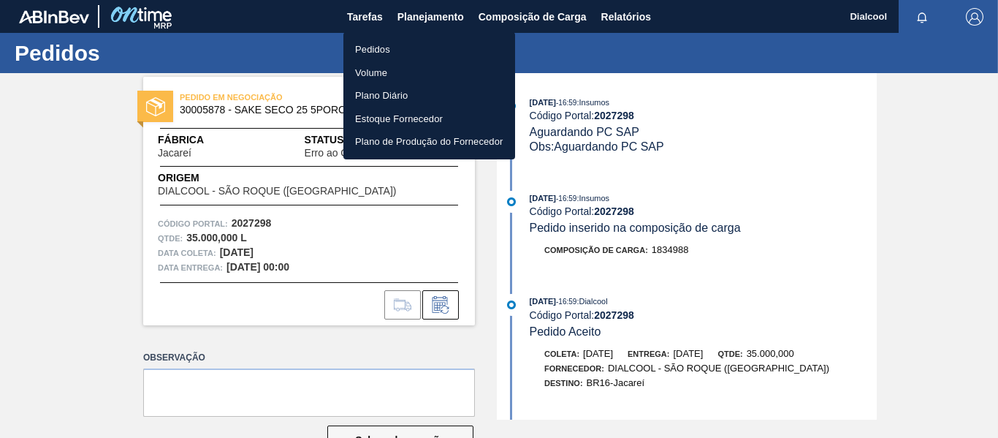
click at [414, 48] on li "Pedidos" at bounding box center [429, 49] width 172 height 23
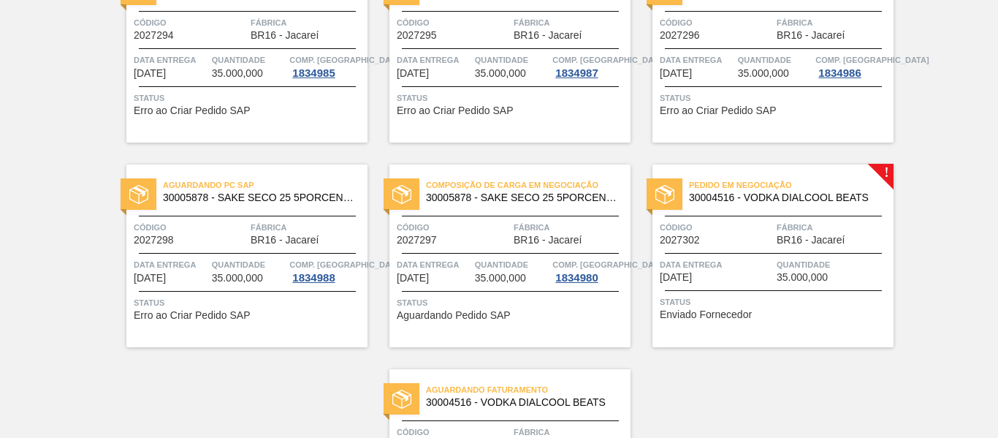
scroll to position [2180, 0]
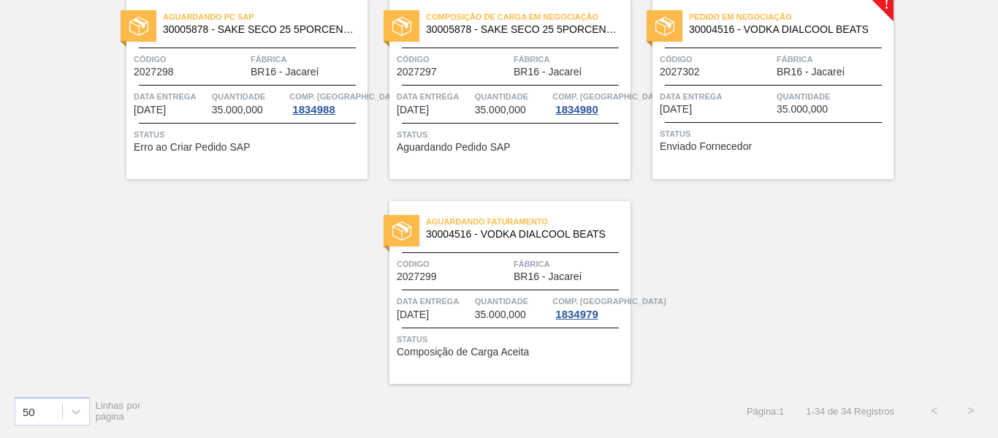
click at [797, 169] on div "Pedido em Negociação 30004516 - VODKA DIALCOOL BEATS Código 2027302 Fábrica BR1…" at bounding box center [773, 87] width 241 height 183
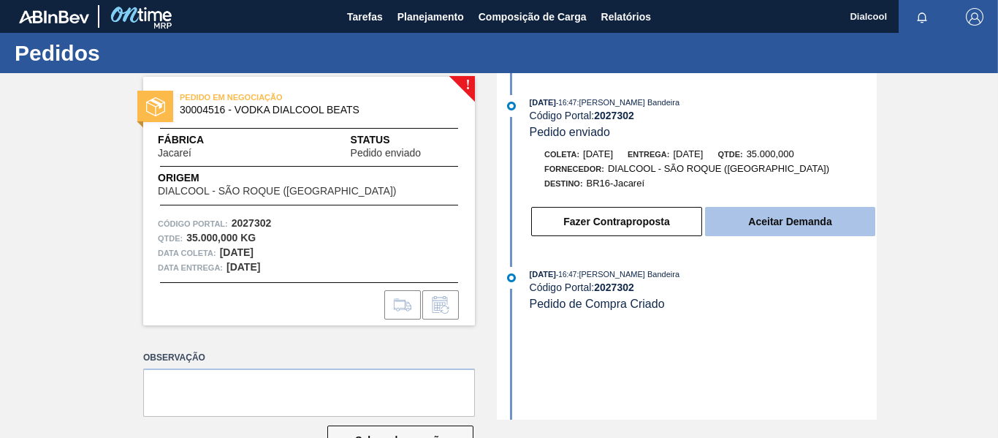
click at [772, 213] on button "Aceitar Demanda" at bounding box center [790, 221] width 170 height 29
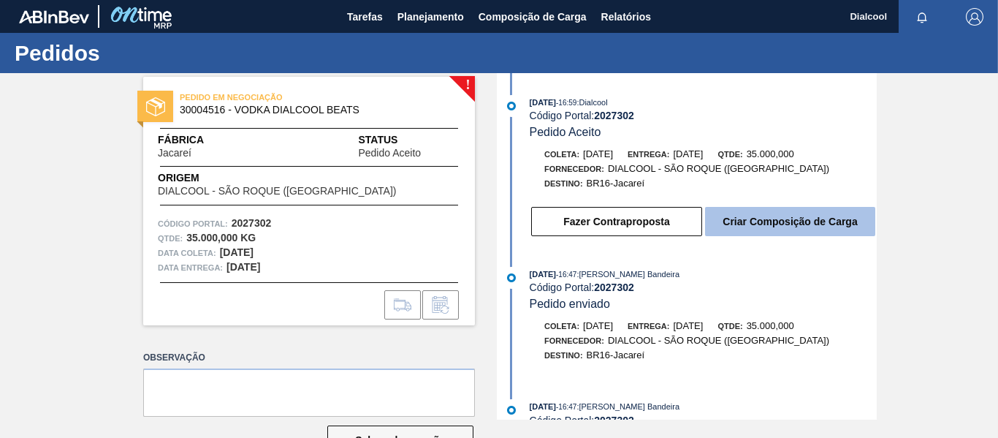
click at [782, 222] on button "Criar Composição de Carga" at bounding box center [790, 221] width 170 height 29
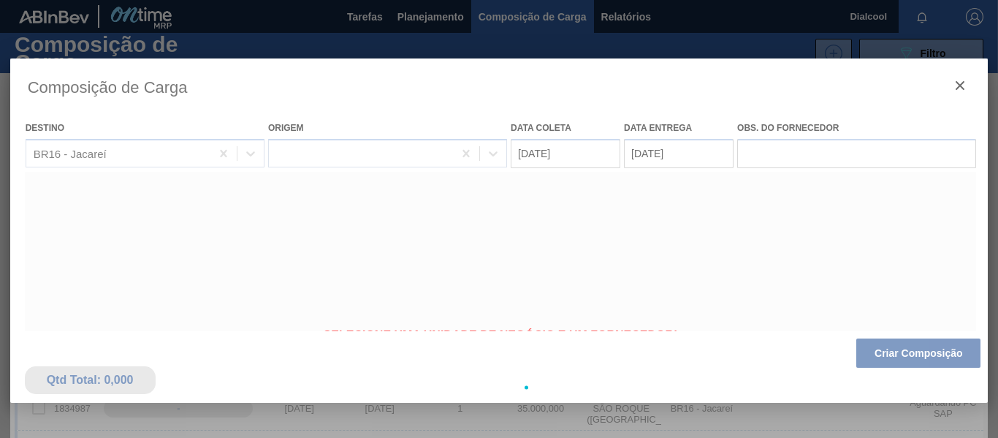
type coleta "[DATE]"
type entrega "[DATE]"
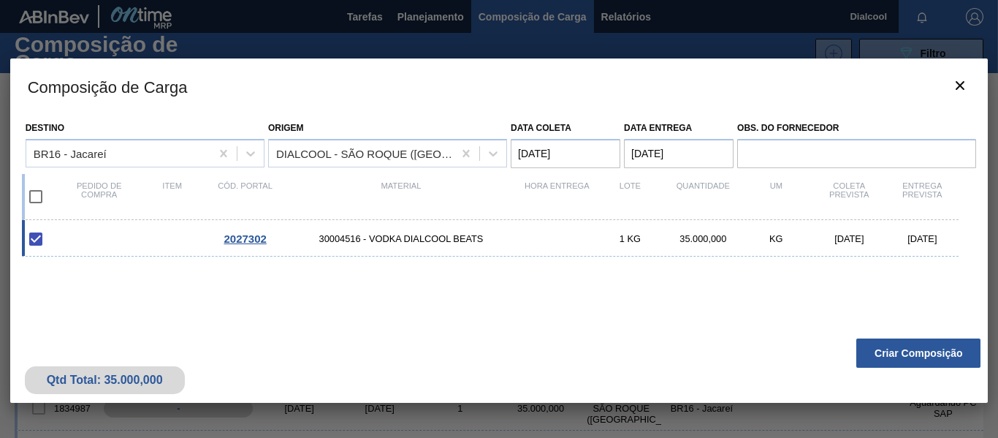
click at [930, 349] on button "Criar Composição" at bounding box center [918, 352] width 124 height 29
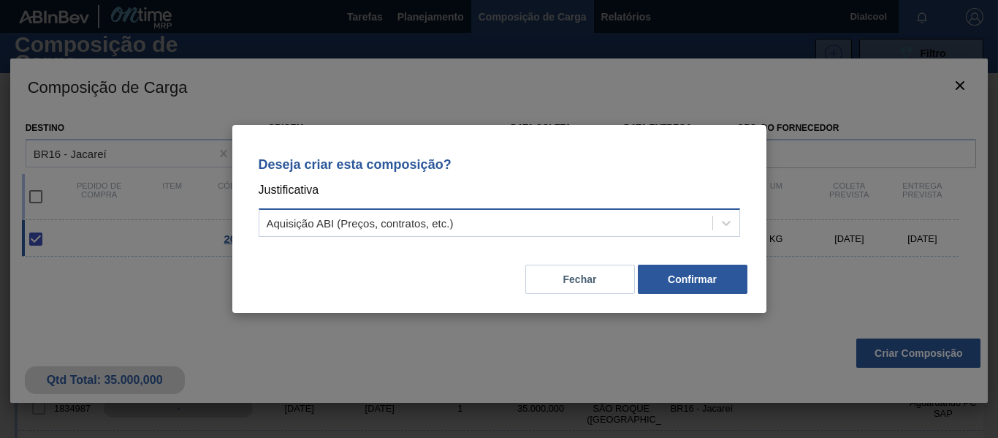
click at [664, 228] on div "Aquisição ABI (Preços, contratos, etc.)" at bounding box center [485, 223] width 453 height 21
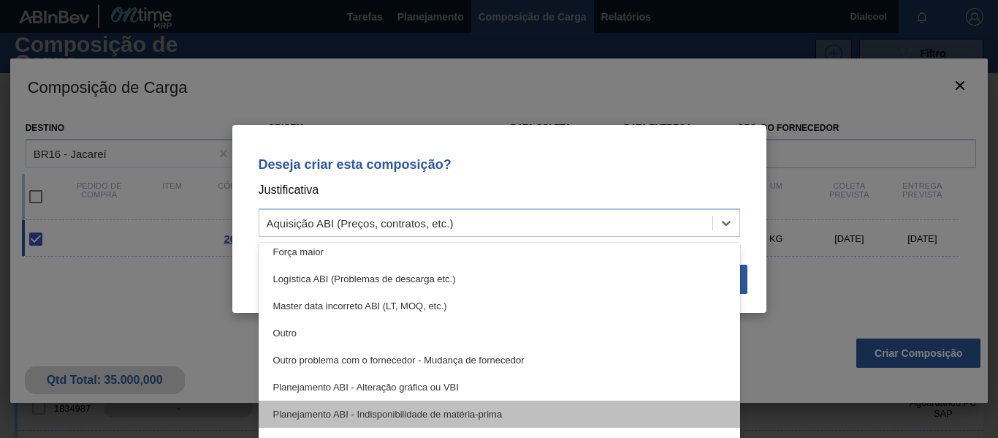
scroll to position [146, 0]
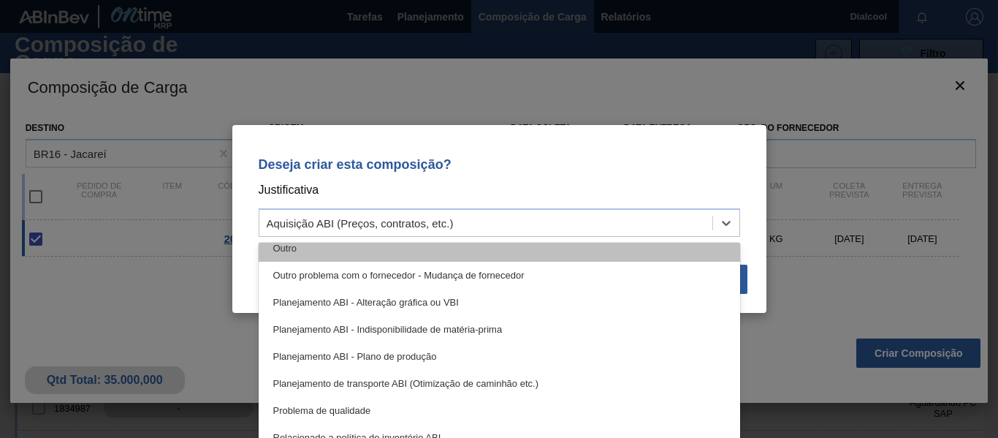
click at [414, 256] on div "Outro" at bounding box center [500, 248] width 482 height 27
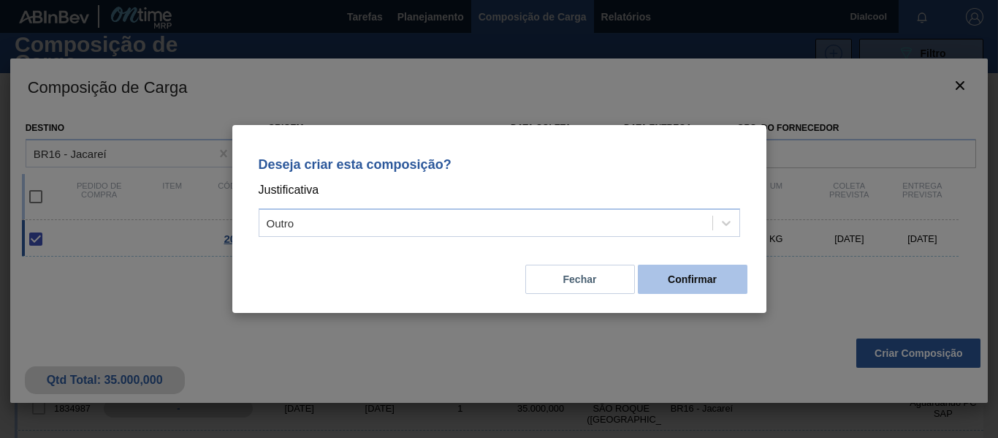
click at [731, 274] on button "Confirmar" at bounding box center [693, 279] width 110 height 29
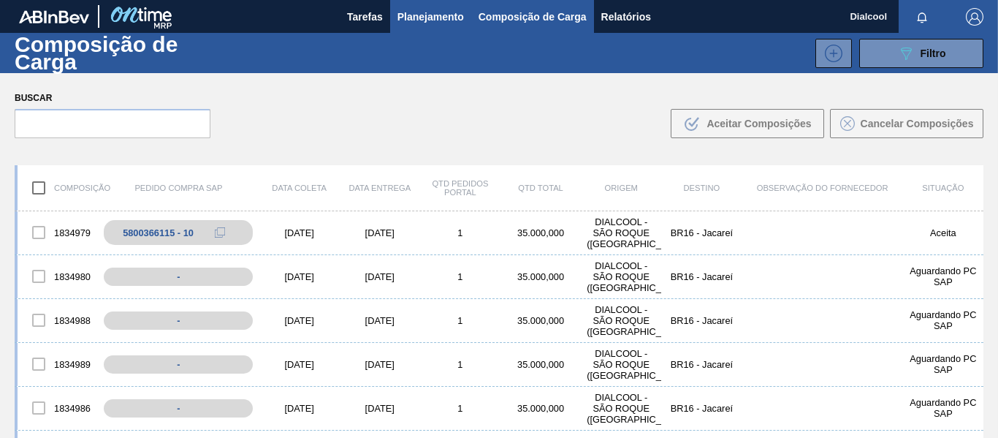
click at [435, 18] on span "Planejamento" at bounding box center [431, 17] width 67 height 18
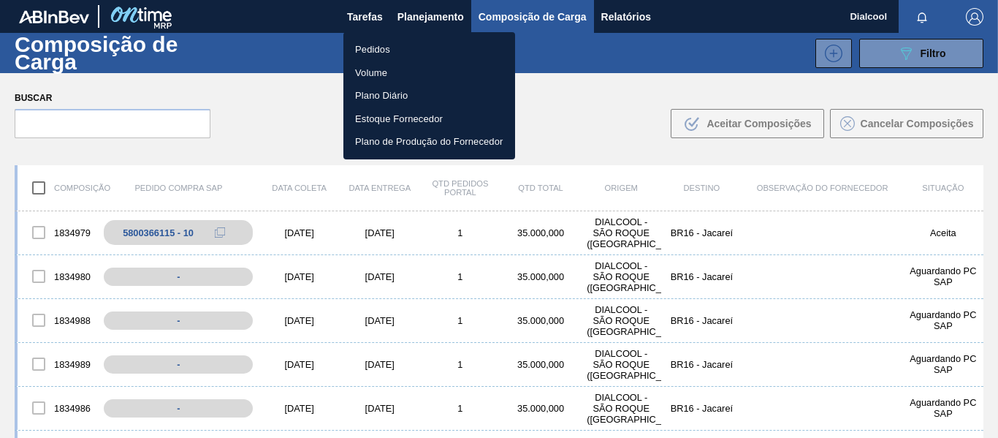
click at [419, 42] on li "Pedidos" at bounding box center [429, 49] width 172 height 23
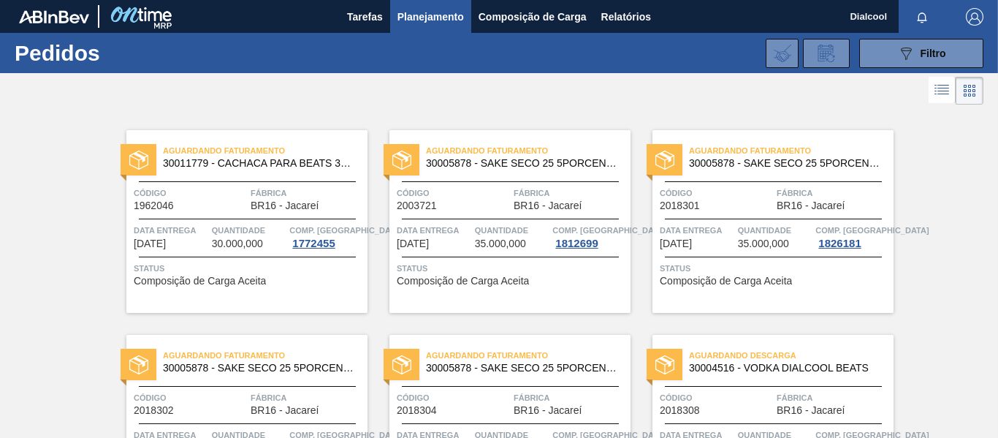
click at [429, 12] on span "Planejamento" at bounding box center [431, 17] width 67 height 18
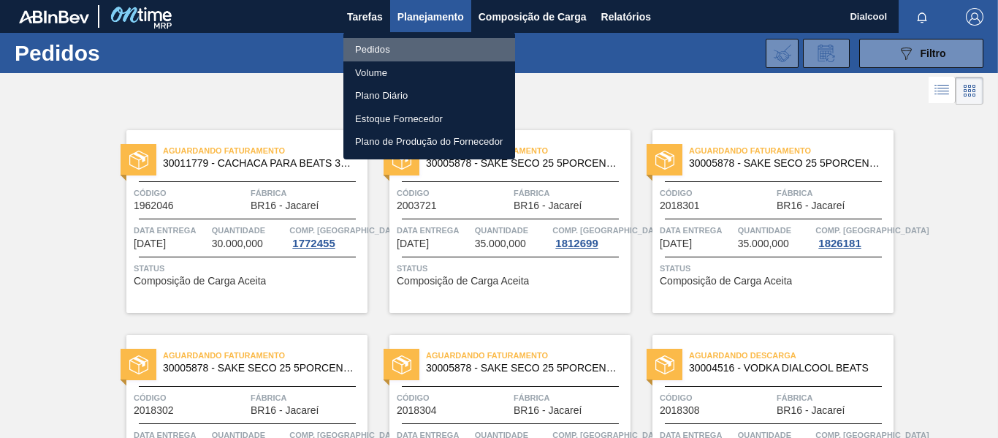
click at [390, 47] on li "Pedidos" at bounding box center [429, 49] width 172 height 23
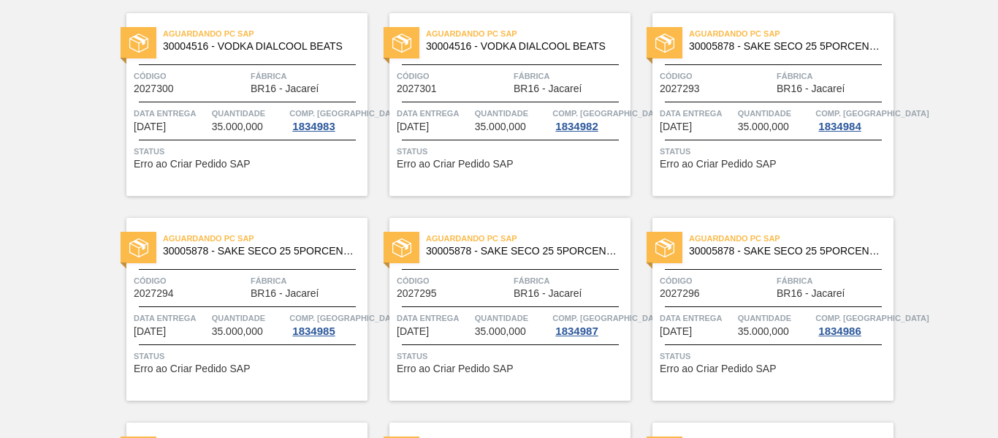
scroll to position [2180, 0]
